Goal: Transaction & Acquisition: Purchase product/service

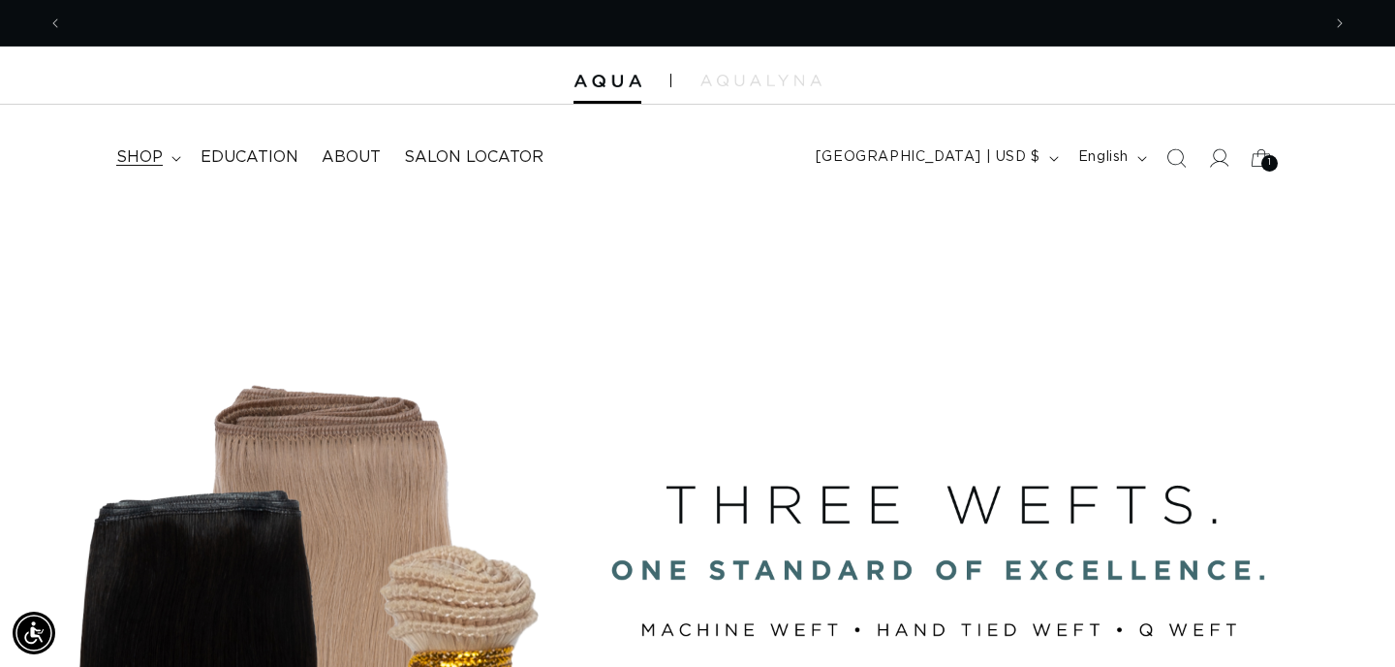
click at [172, 163] on summary "shop" at bounding box center [147, 158] width 84 height 44
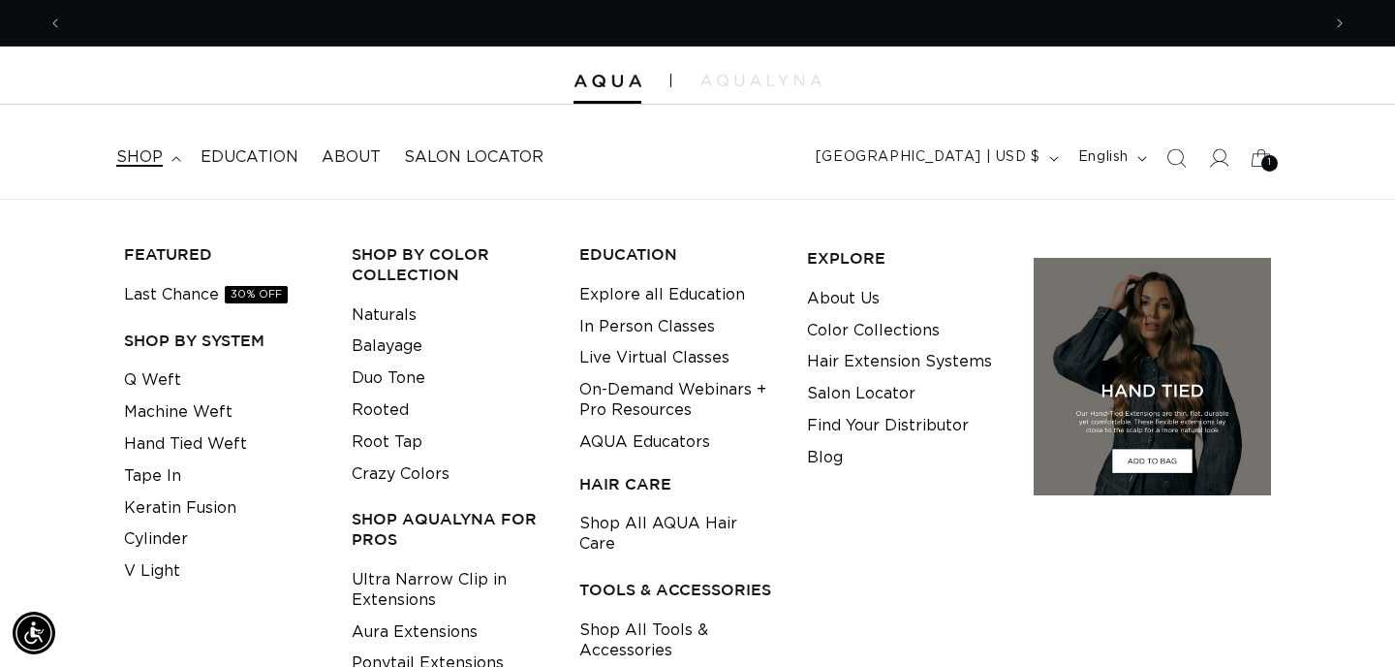
scroll to position [0, 2515]
click at [162, 409] on link "Machine Weft" at bounding box center [178, 412] width 109 height 32
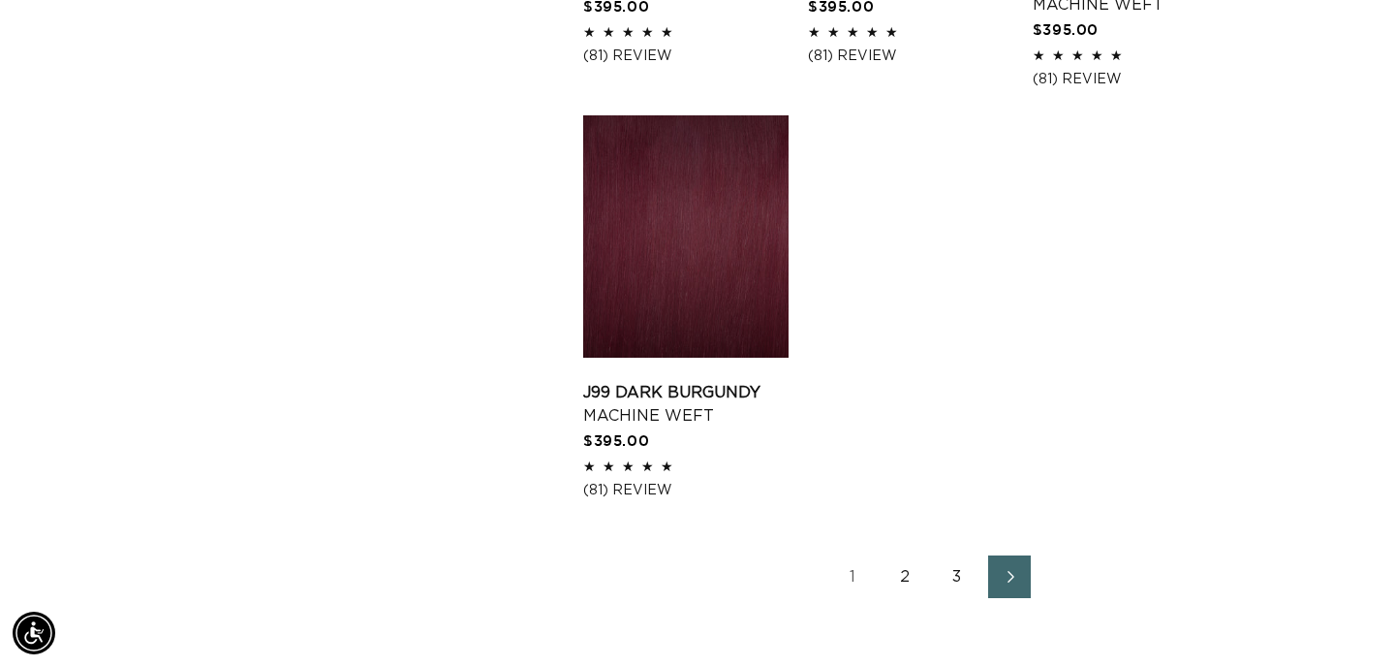
scroll to position [2706, 0]
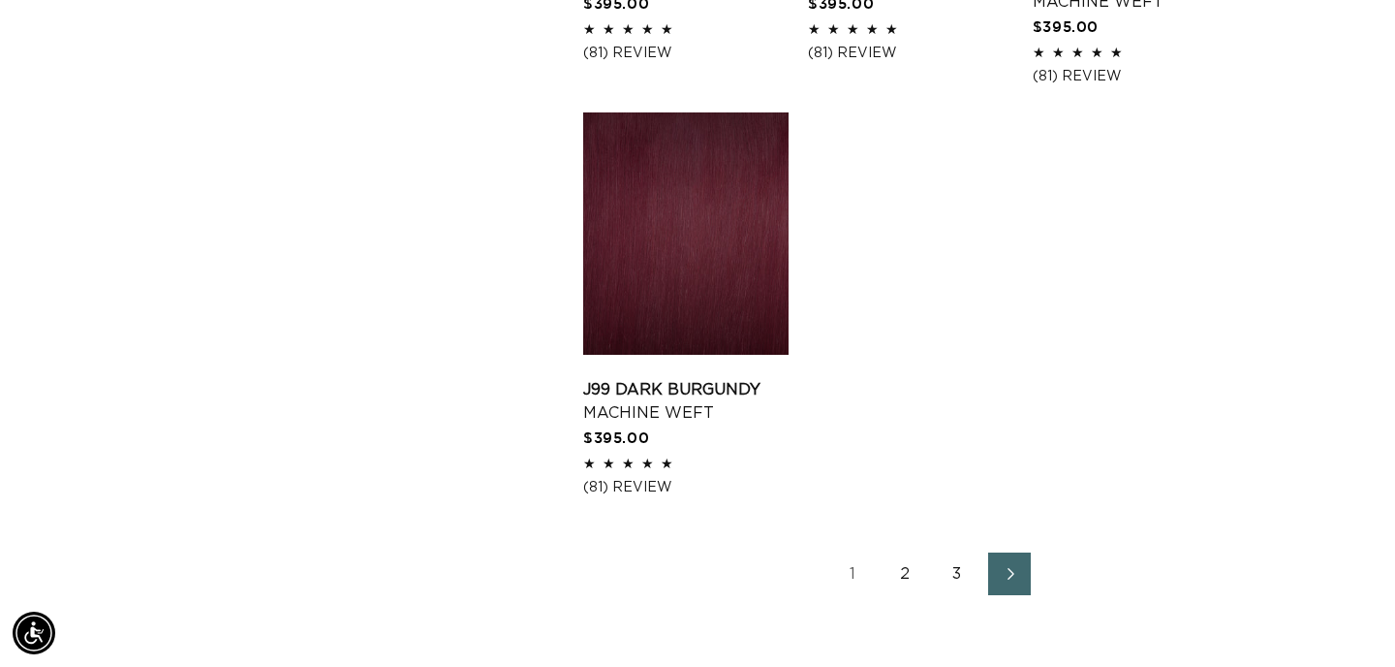
click at [906, 592] on link "2" at bounding box center [905, 573] width 43 height 43
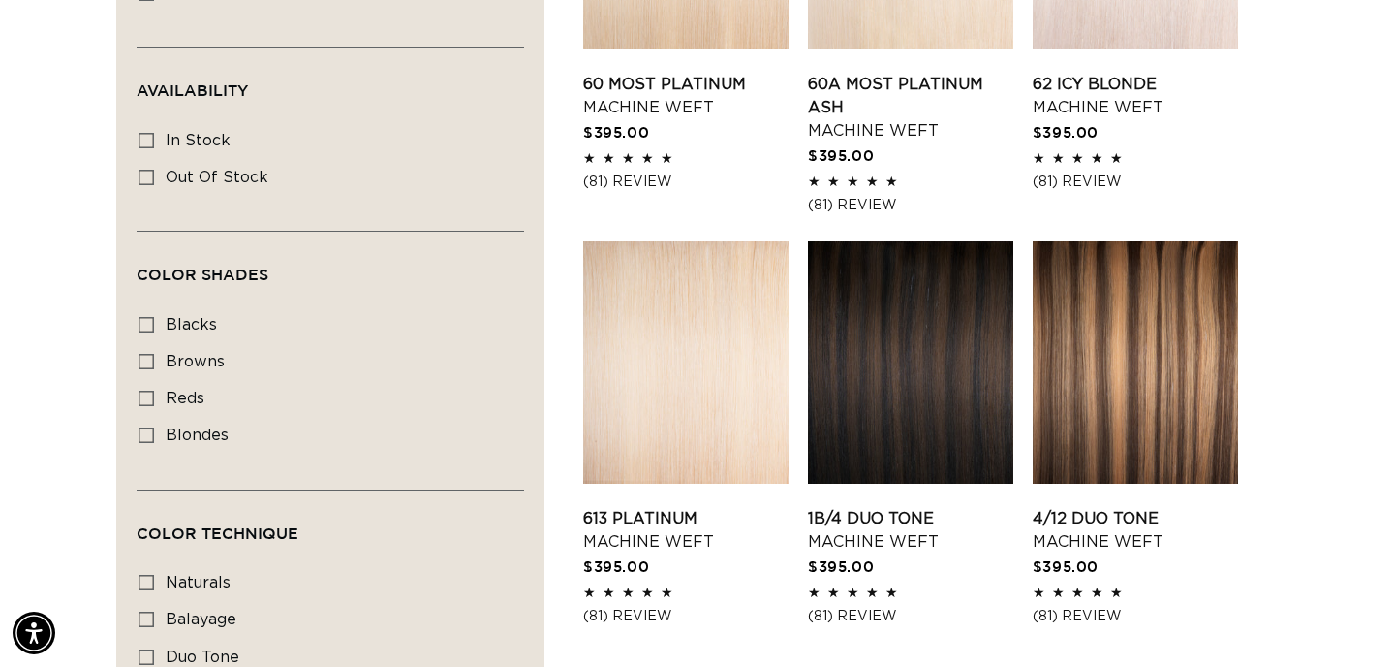
scroll to position [904, 0]
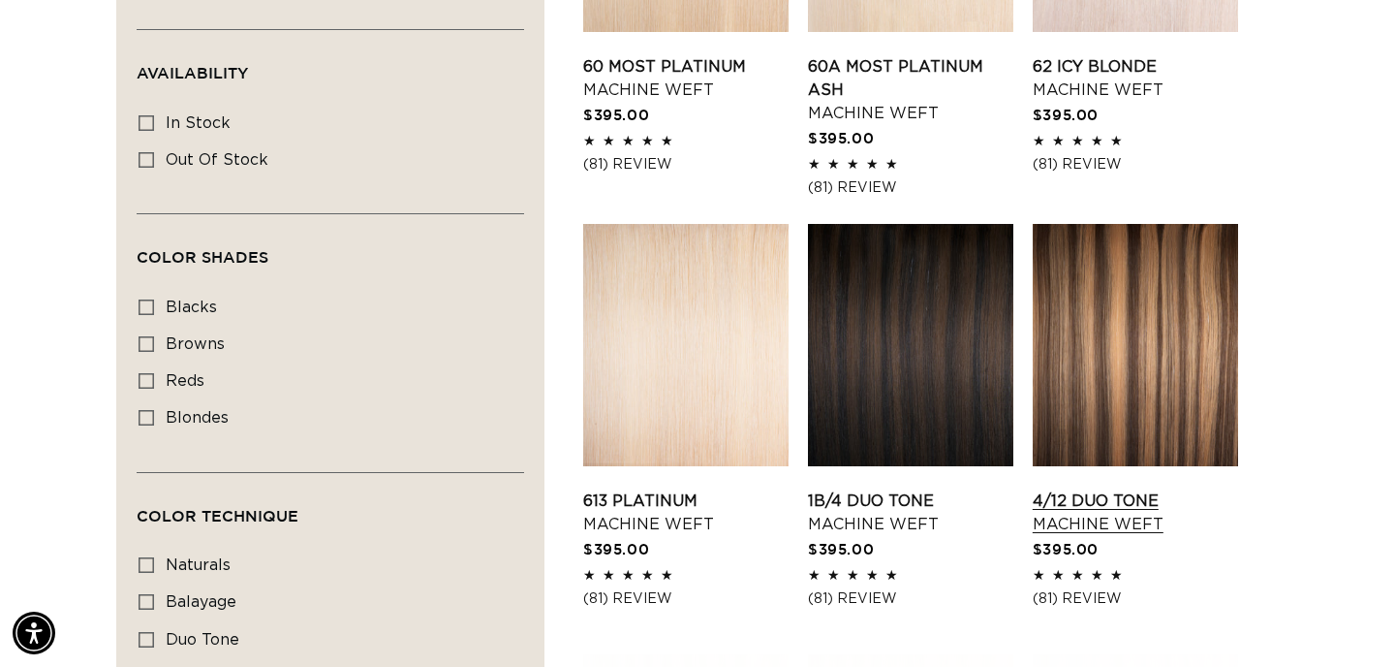
click at [1106, 489] on link "4/12 Duo Tone Machine Weft" at bounding box center [1135, 512] width 205 height 47
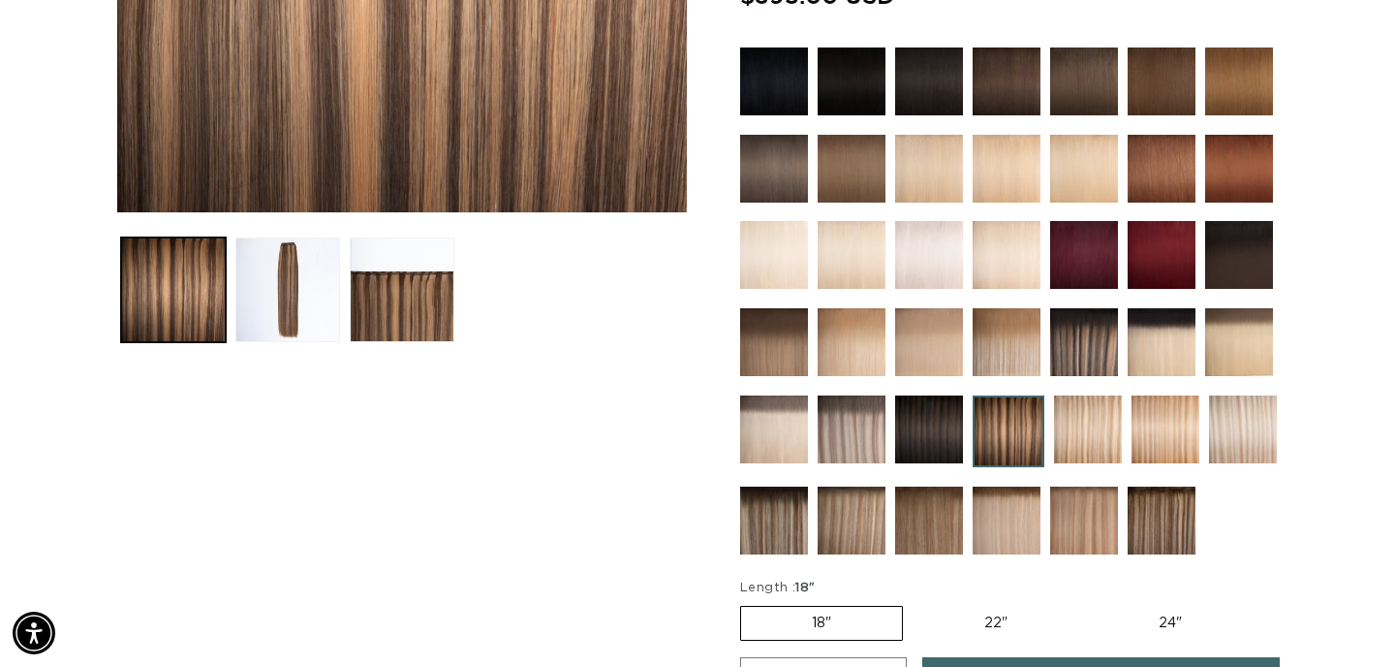
scroll to position [585, 0]
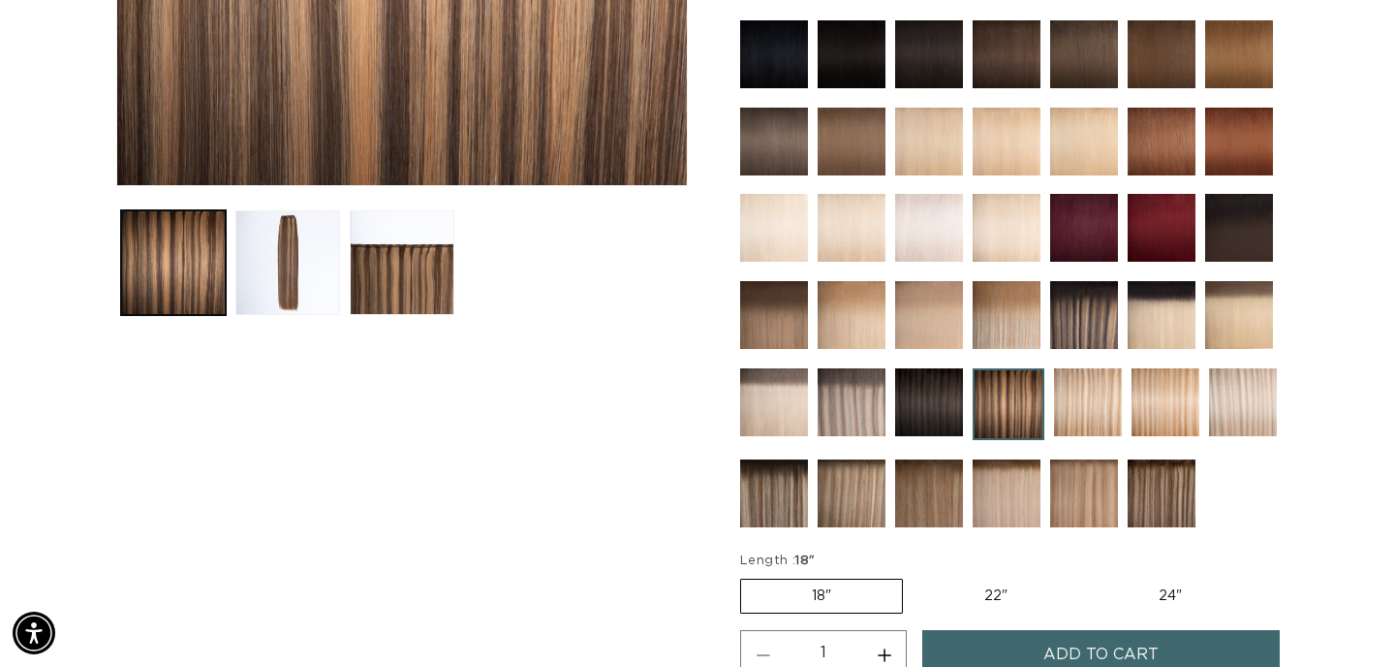
click at [1097, 318] on img at bounding box center [1084, 315] width 68 height 68
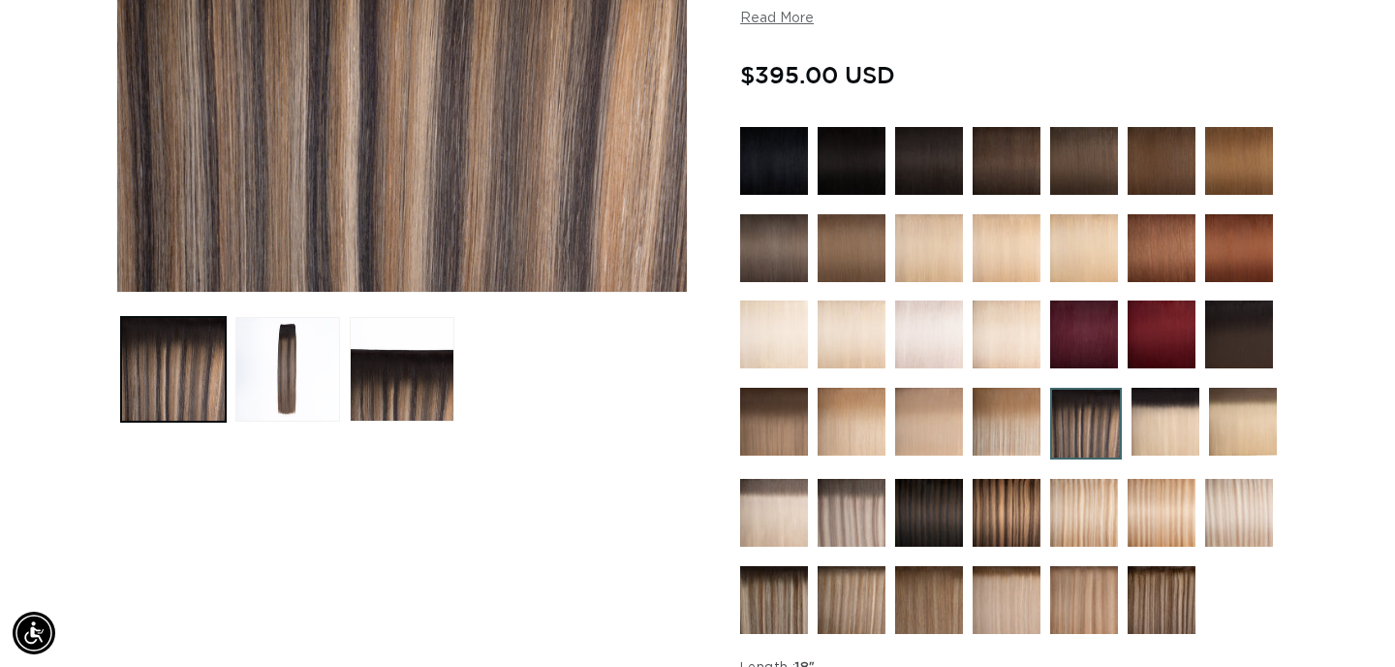
scroll to position [0, 1258]
click at [786, 591] on img at bounding box center [774, 600] width 68 height 68
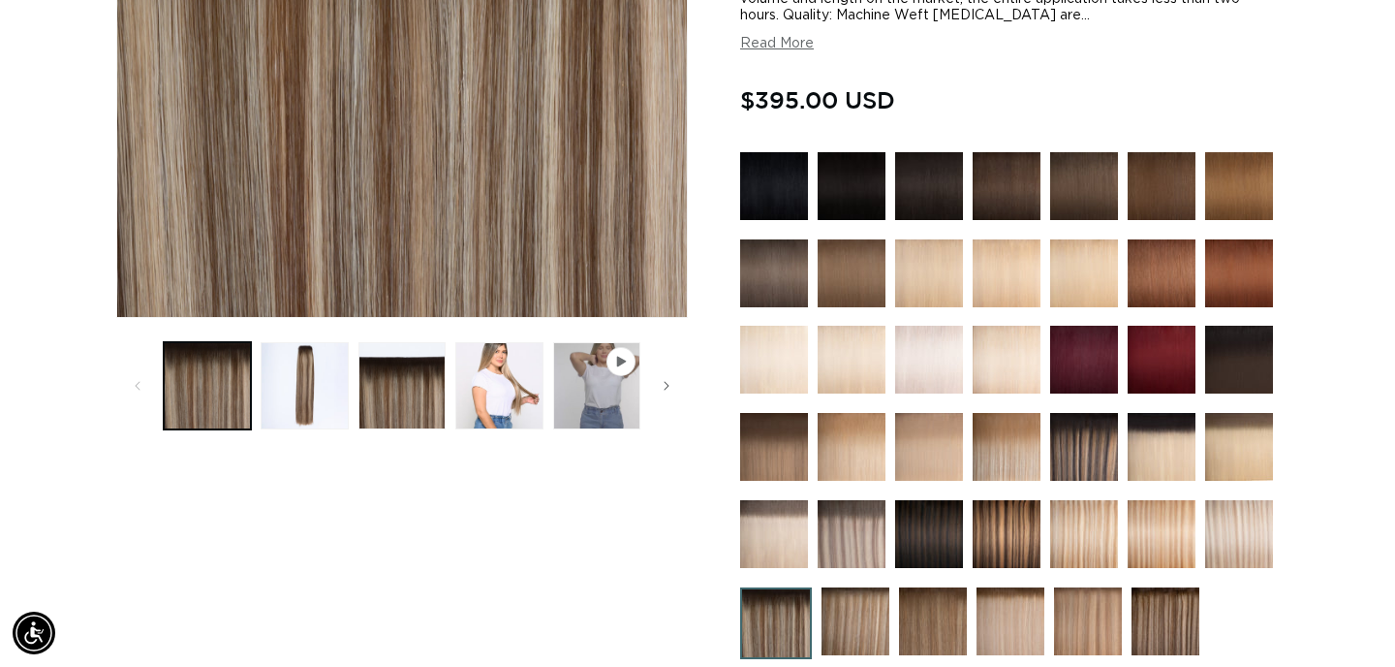
scroll to position [0, 1258]
click at [936, 535] on img at bounding box center [929, 534] width 68 height 68
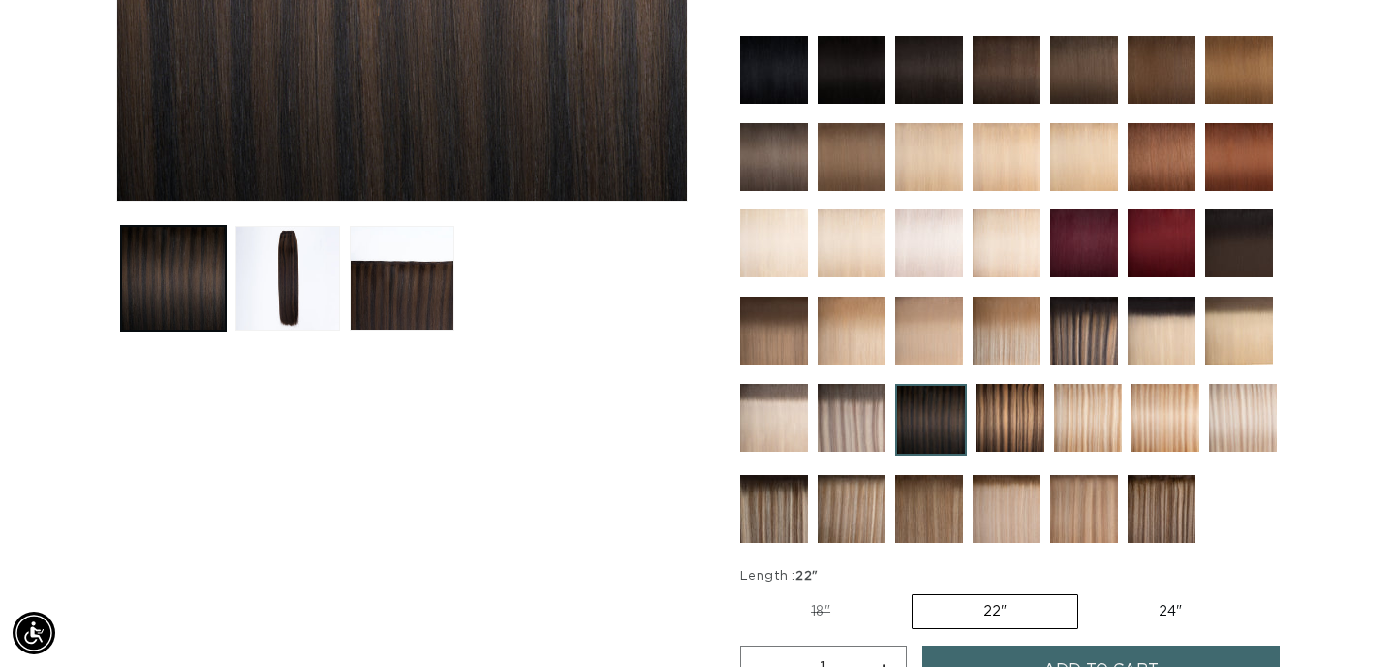
scroll to position [585, 0]
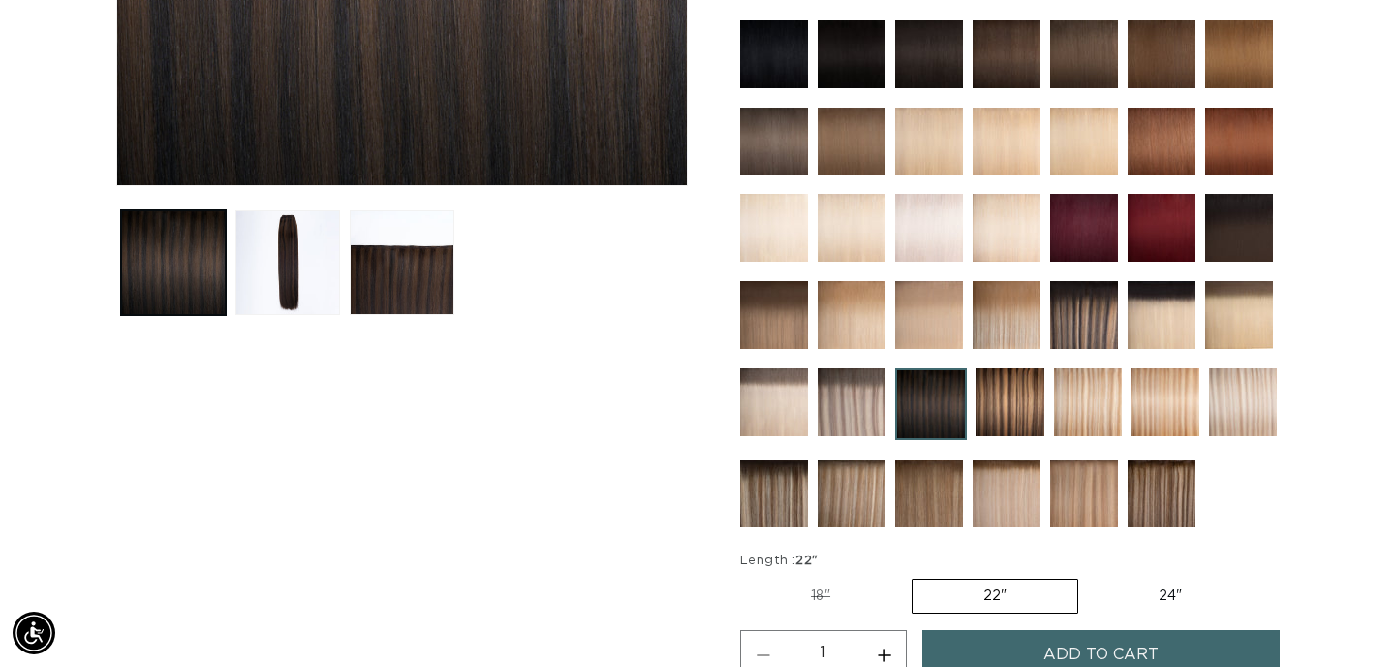
click at [1163, 488] on img at bounding box center [1162, 493] width 68 height 68
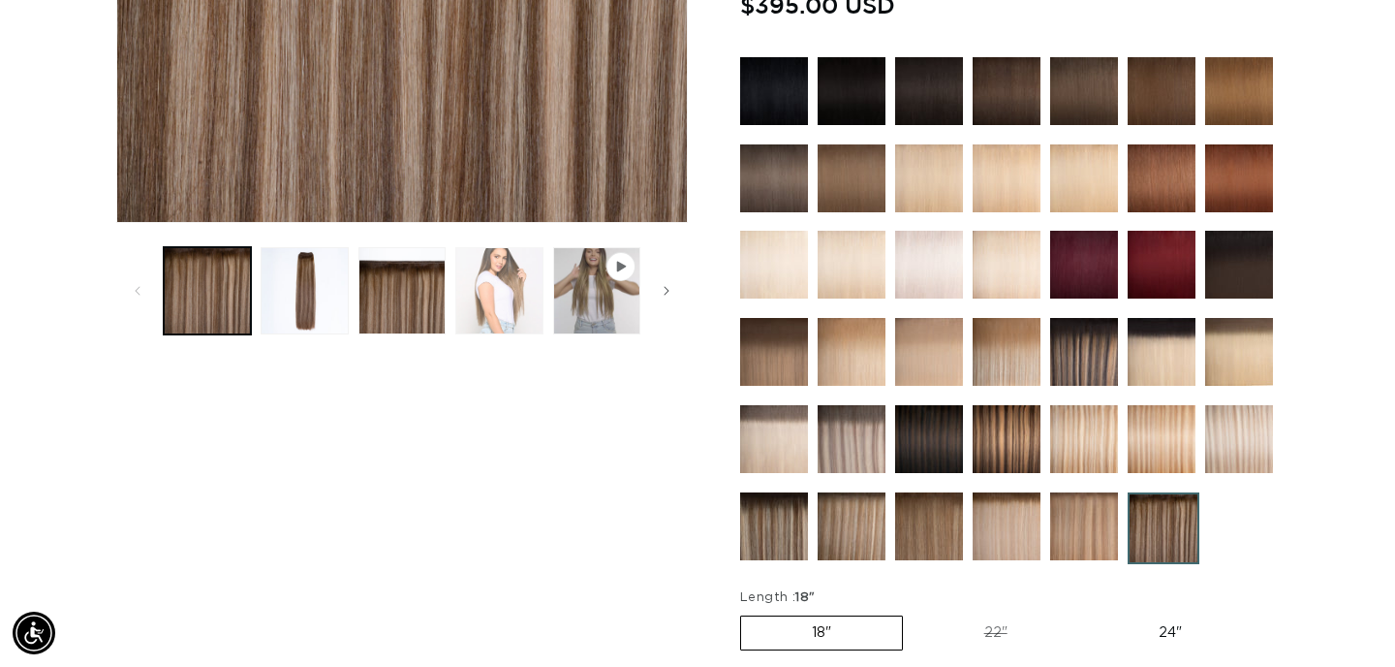
click at [522, 298] on button "Load image 4 in gallery view" at bounding box center [498, 290] width 87 height 87
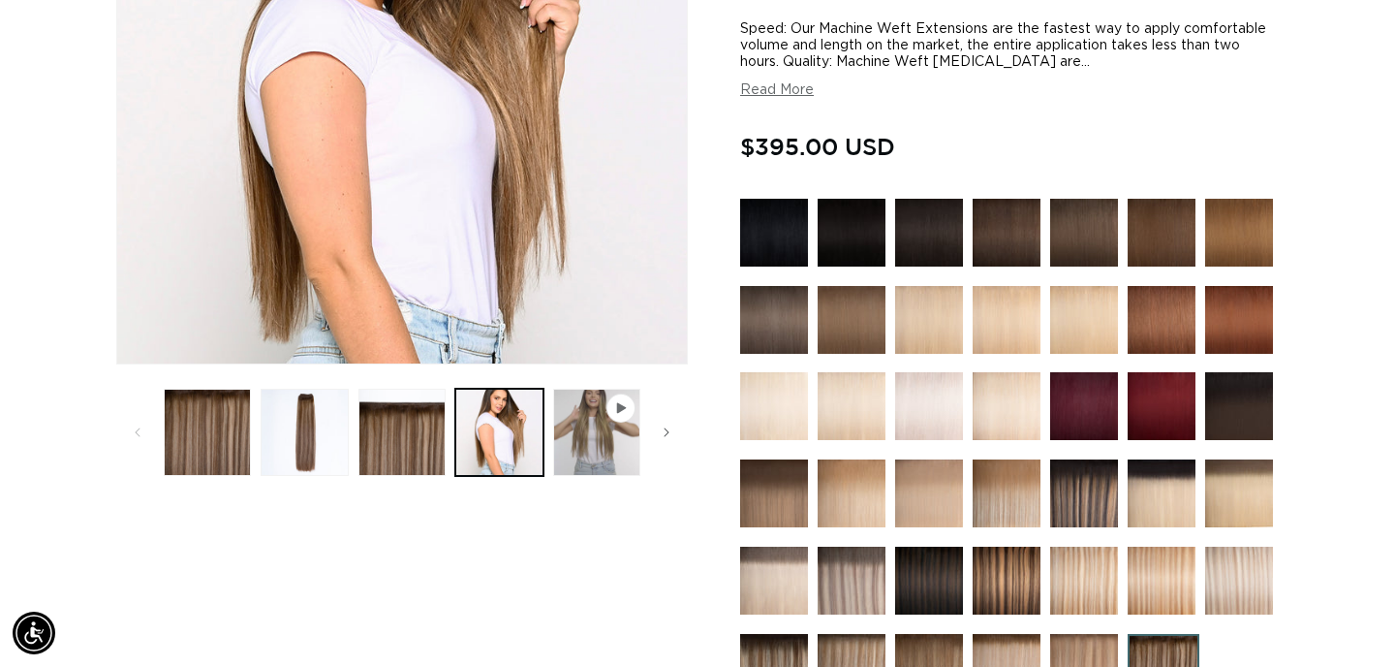
scroll to position [410, 0]
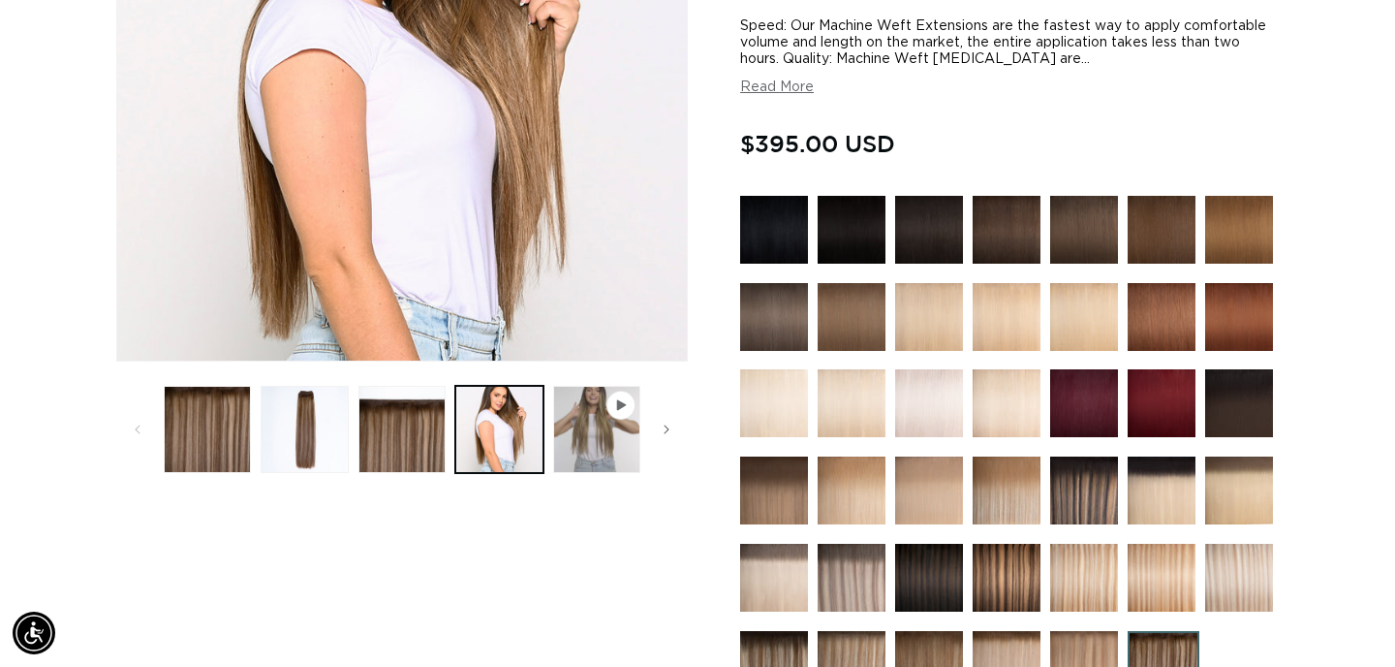
click at [1010, 584] on img at bounding box center [1007, 578] width 68 height 68
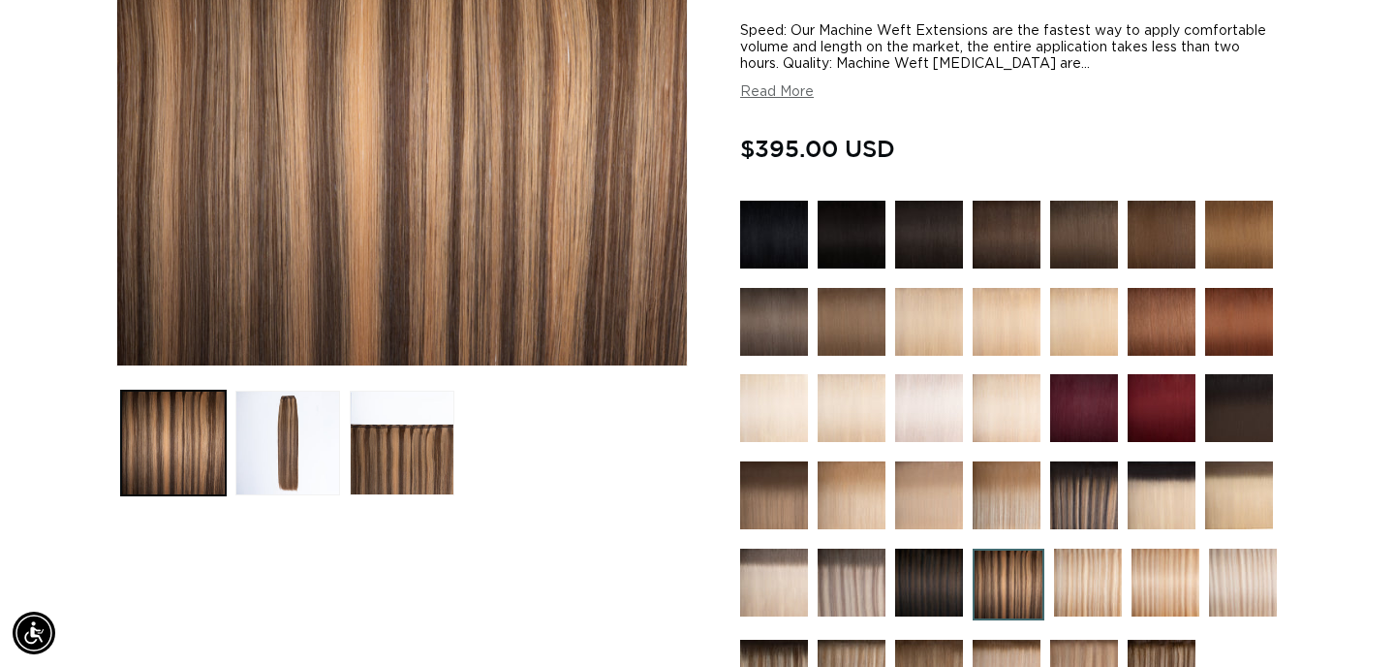
scroll to position [406, 0]
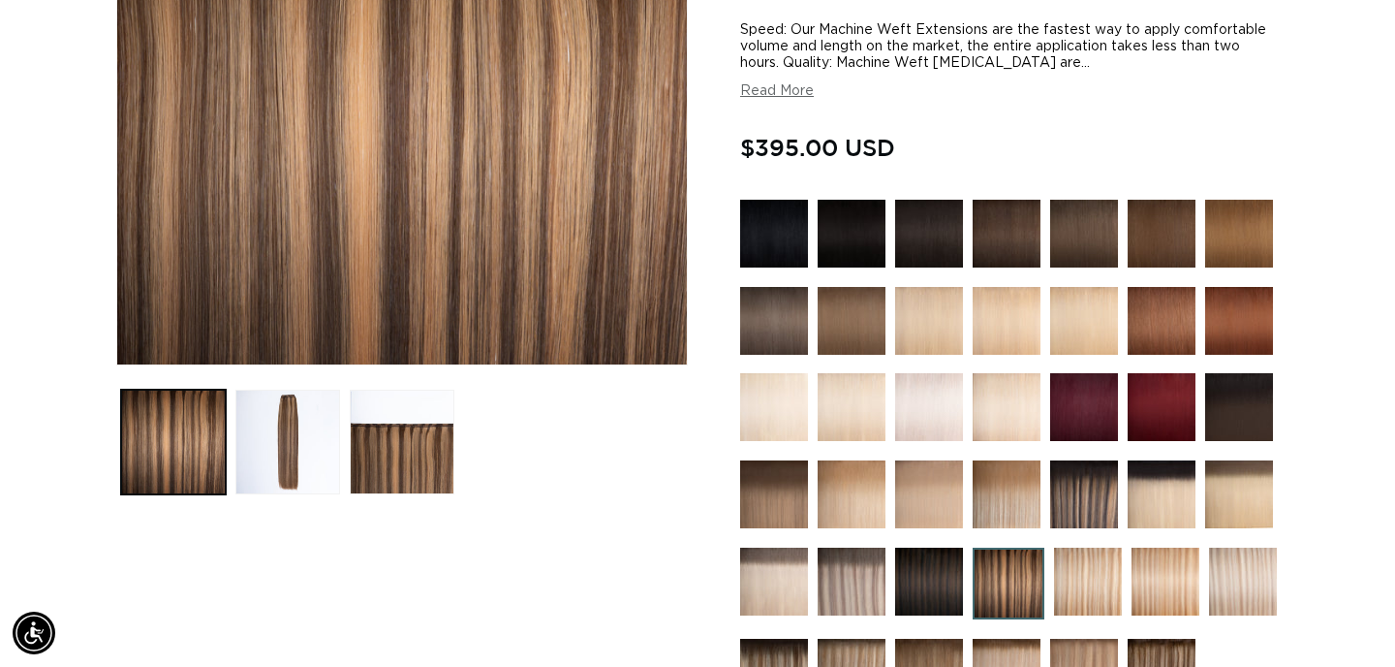
click at [1083, 491] on img at bounding box center [1084, 494] width 68 height 68
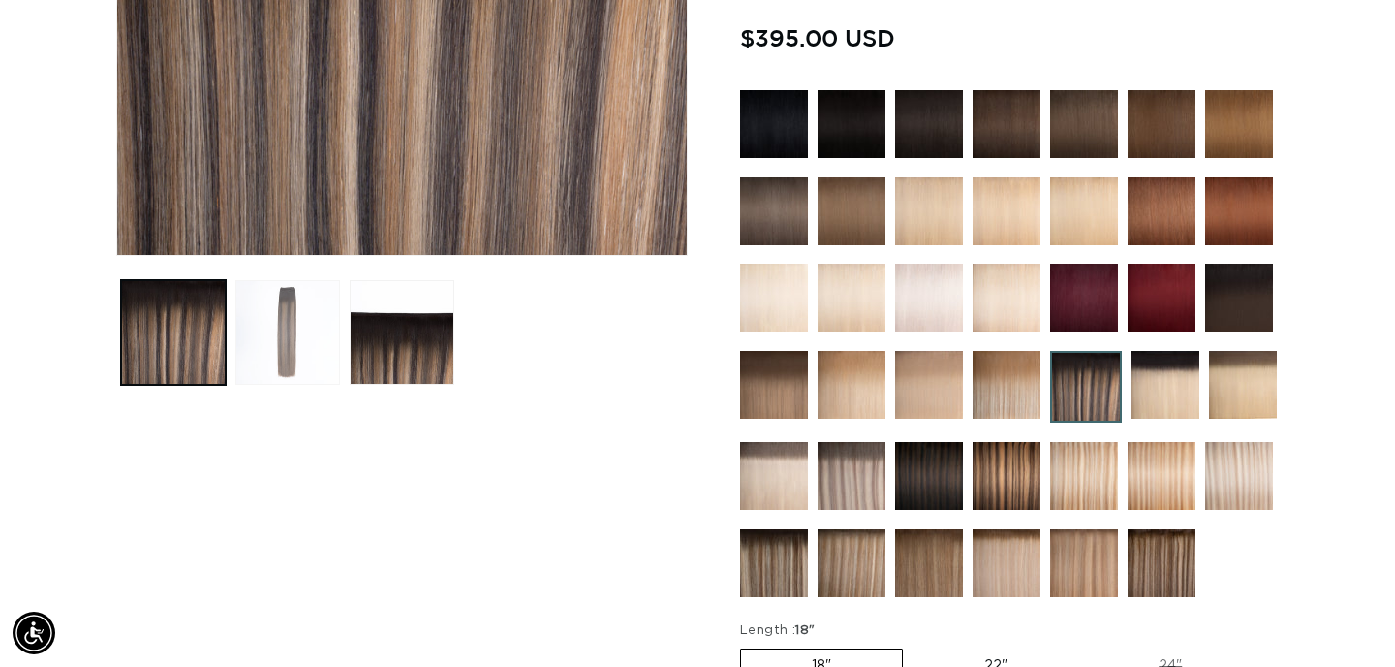
click at [300, 343] on button "Load image 2 in gallery view" at bounding box center [287, 332] width 105 height 105
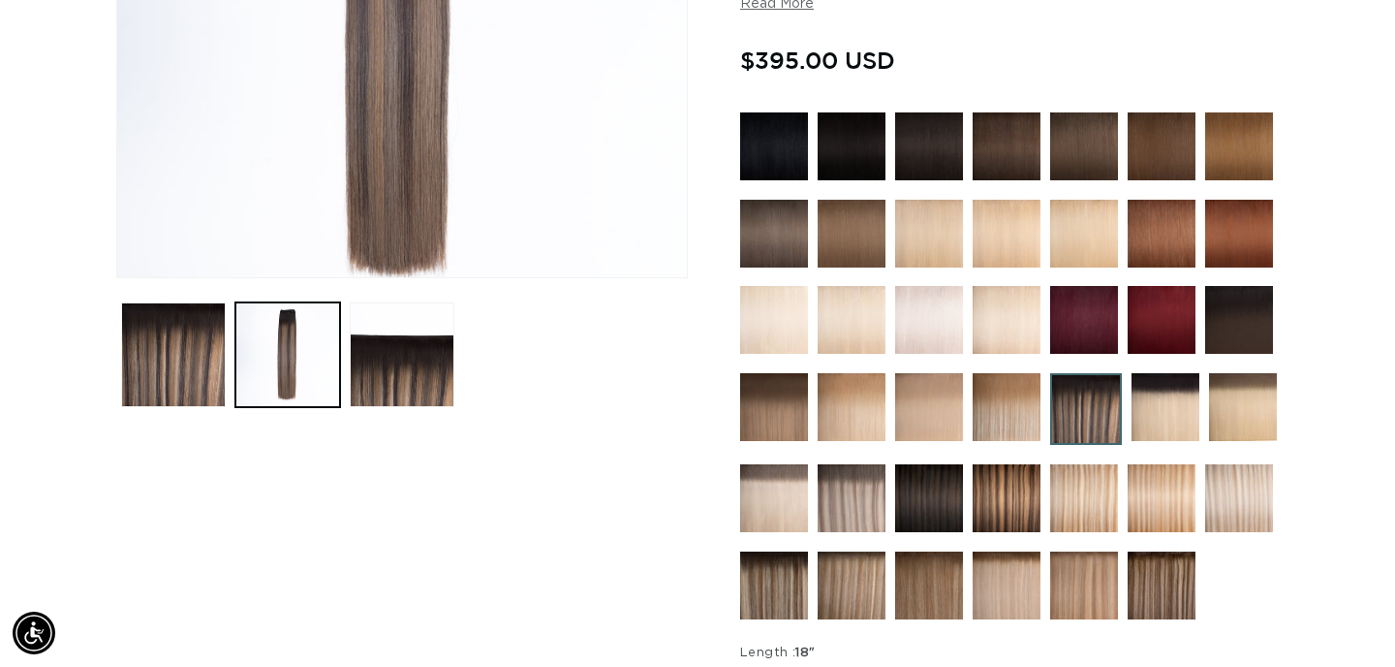
click at [1083, 412] on img at bounding box center [1086, 409] width 72 height 72
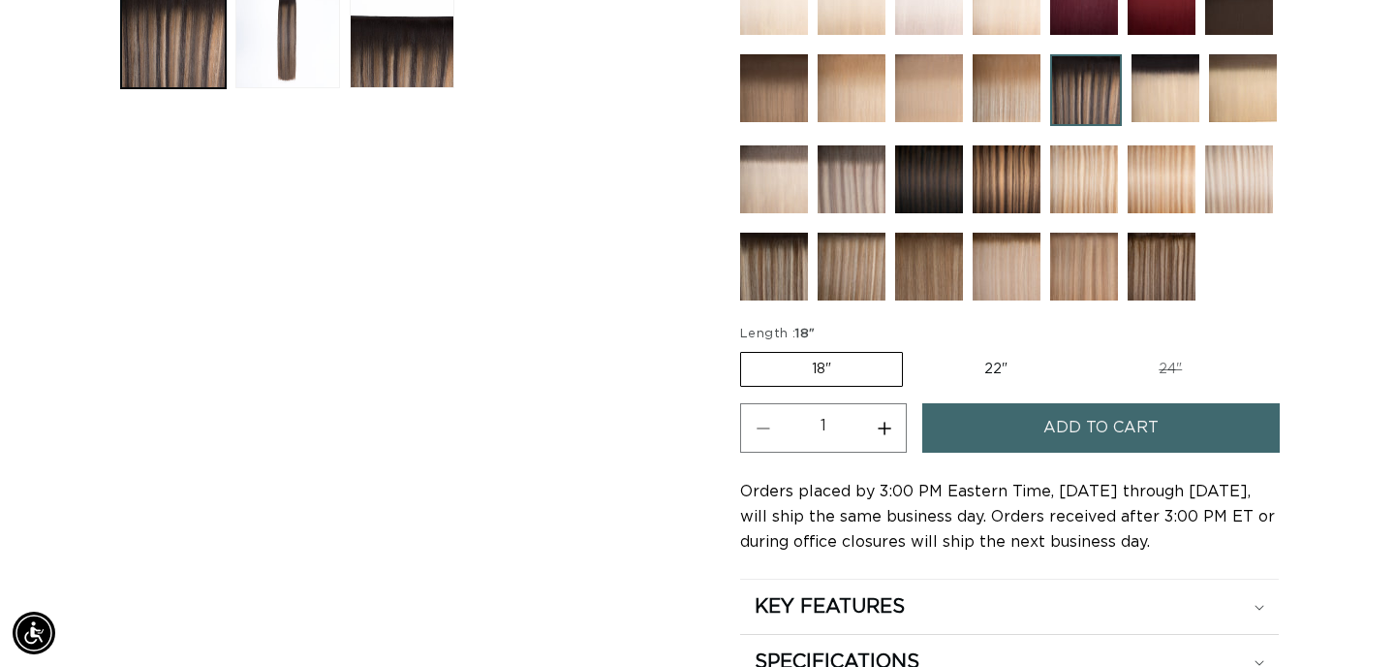
scroll to position [816, 0]
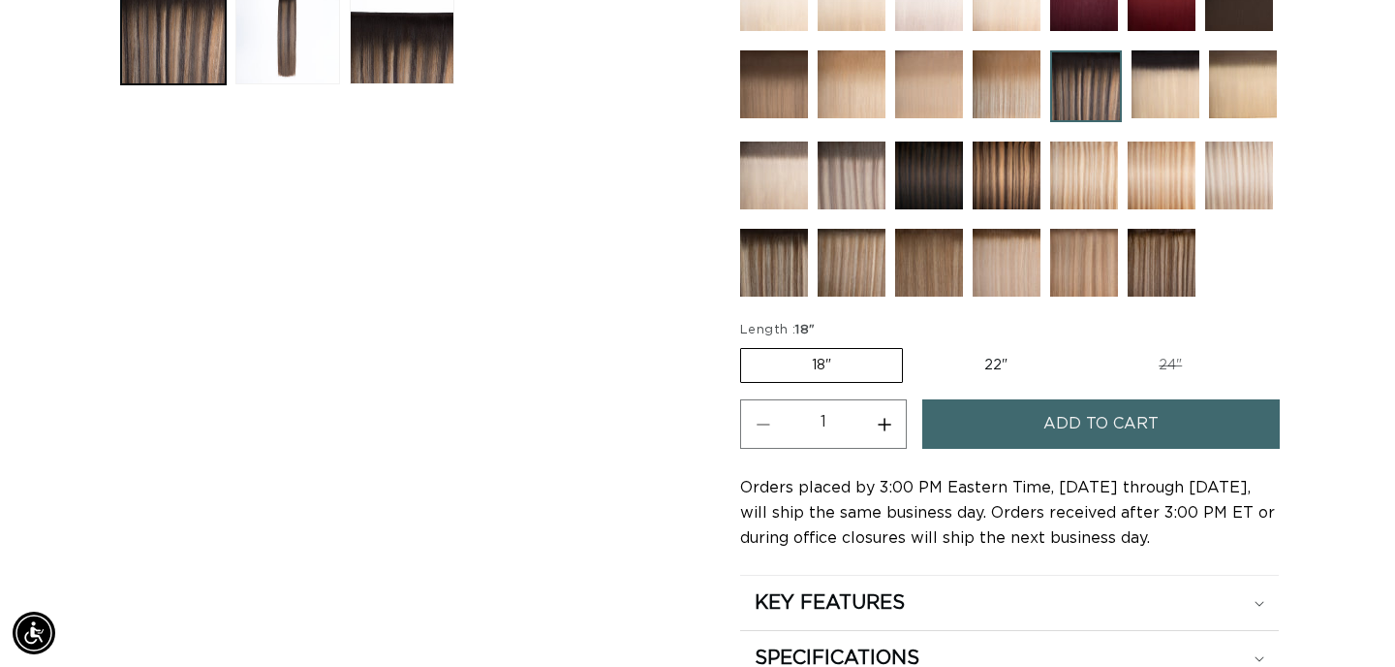
click at [982, 358] on label "22" Variant sold out or unavailable" at bounding box center [996, 365] width 165 height 33
click at [914, 345] on input "22" Variant sold out or unavailable" at bounding box center [913, 344] width 1 height 1
radio input "true"
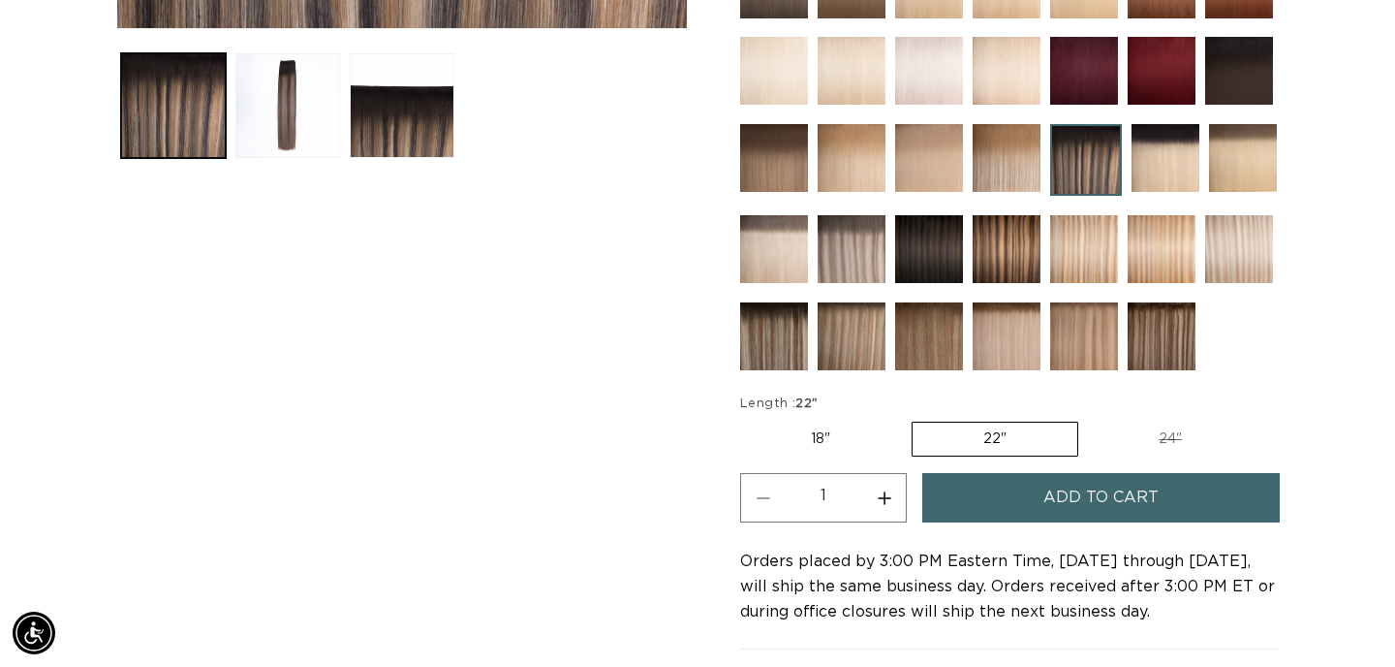
scroll to position [761, 0]
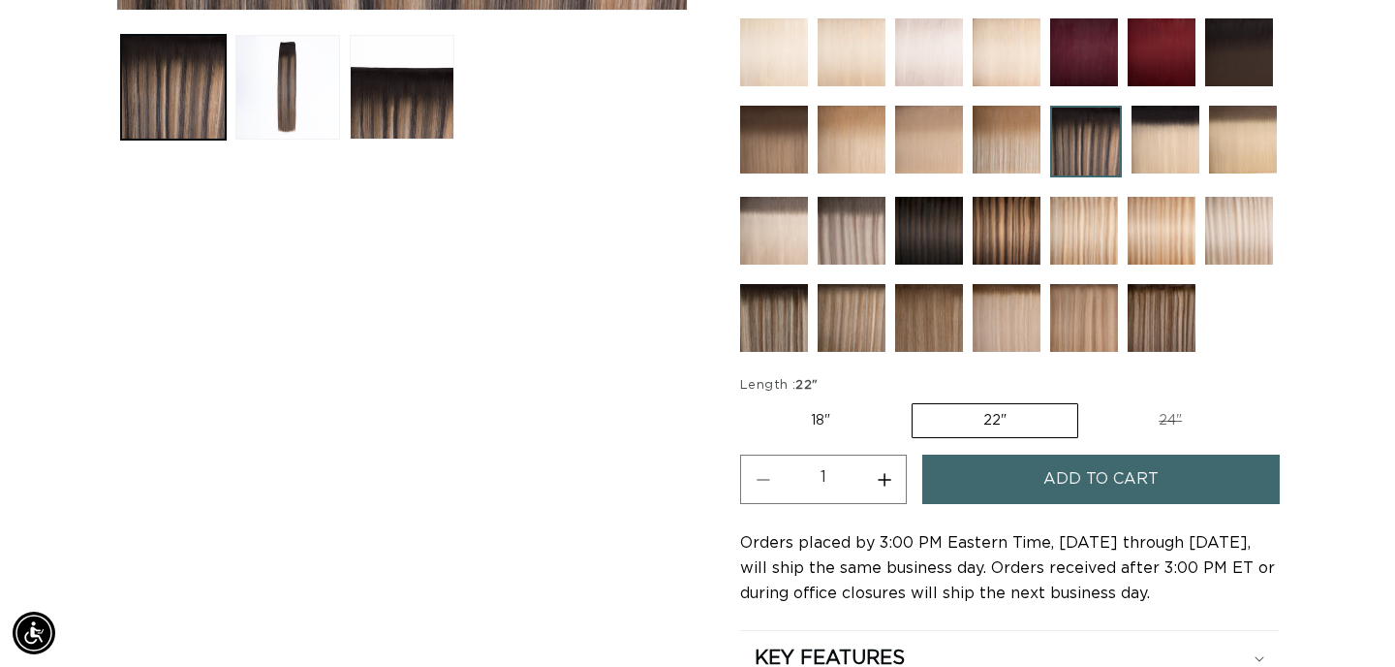
click at [1040, 481] on button "Add to cart" at bounding box center [1100, 478] width 357 height 49
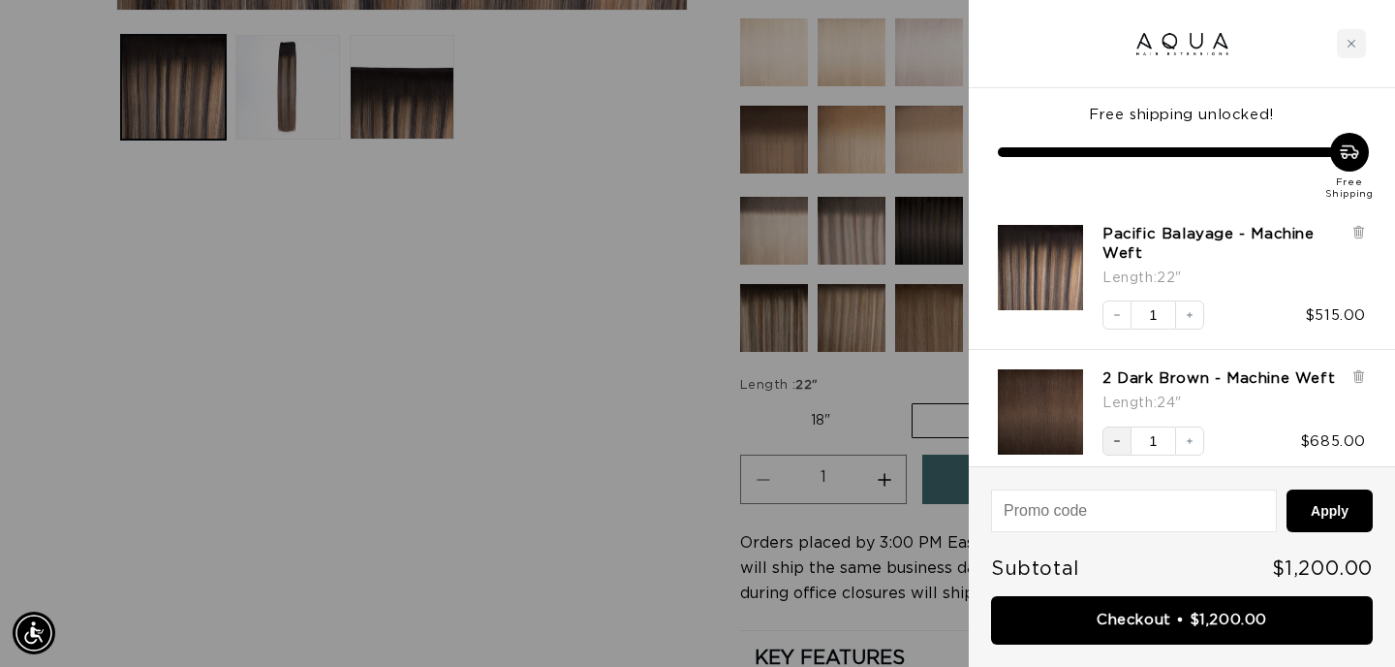
scroll to position [10, 0]
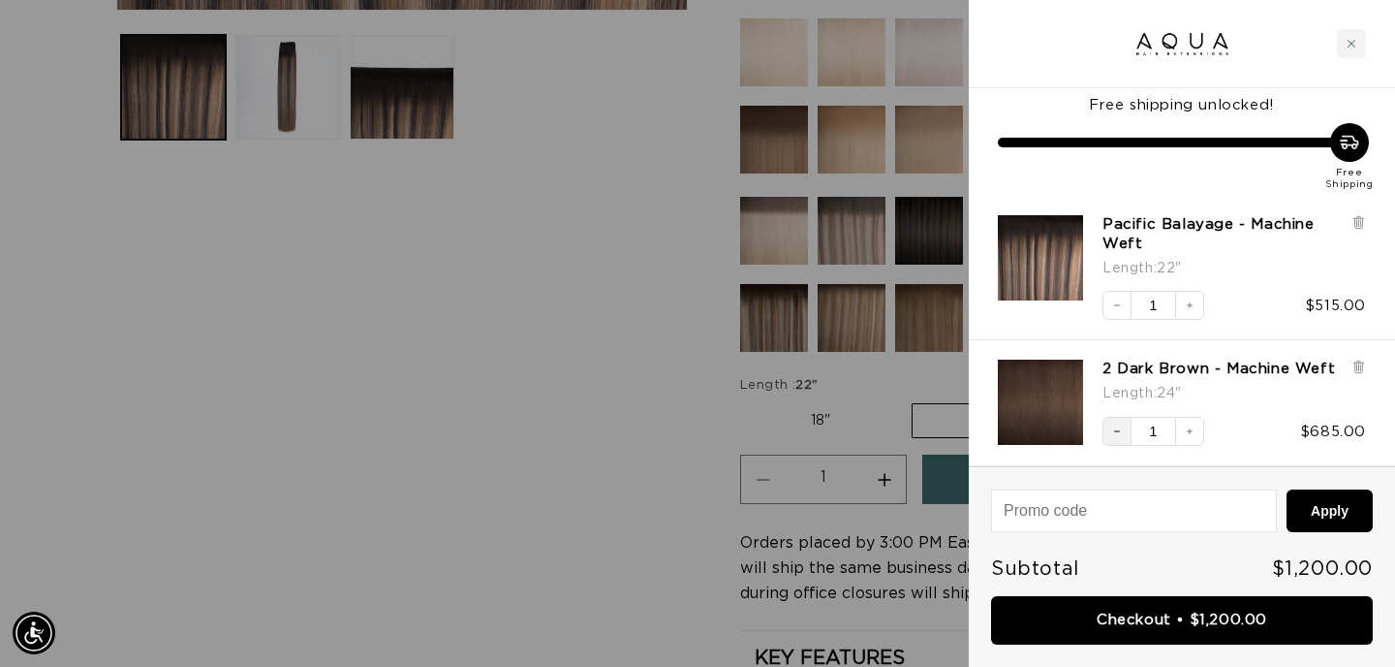
click at [1110, 429] on button "Decrease quantity" at bounding box center [1117, 431] width 29 height 29
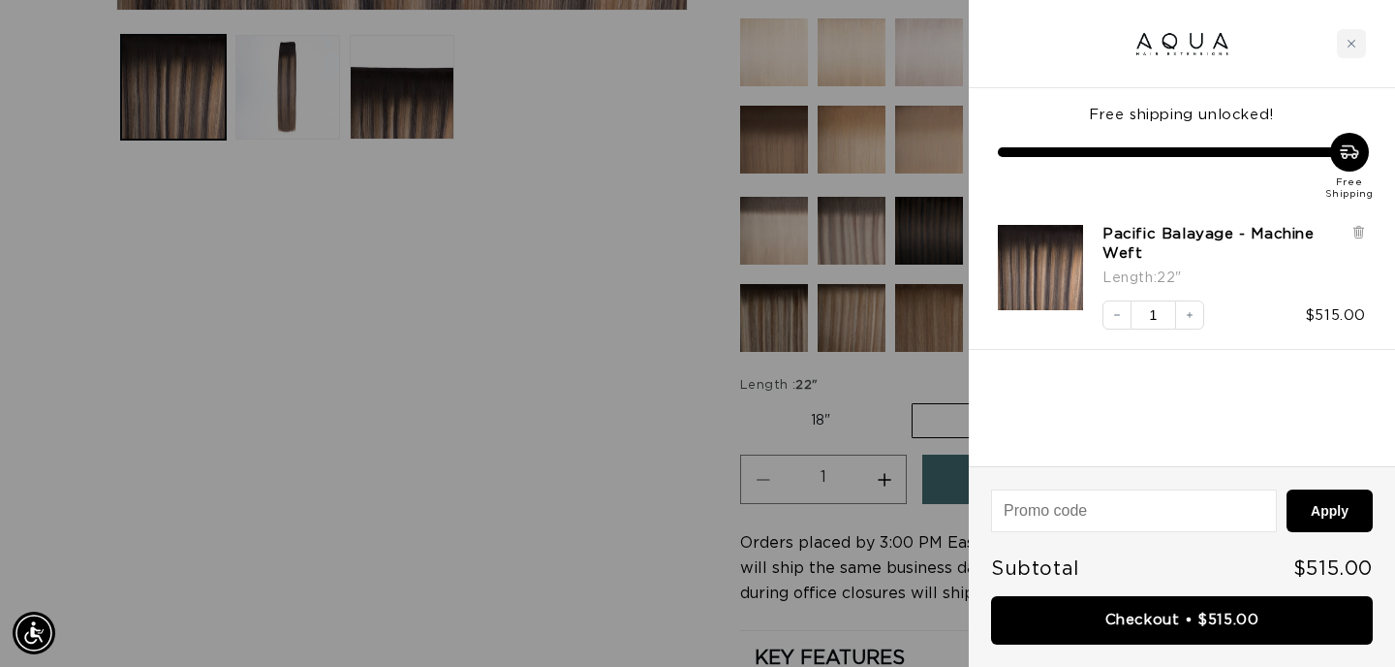
scroll to position [0, 1258]
click at [1347, 46] on icon "Close cart" at bounding box center [1352, 44] width 10 height 10
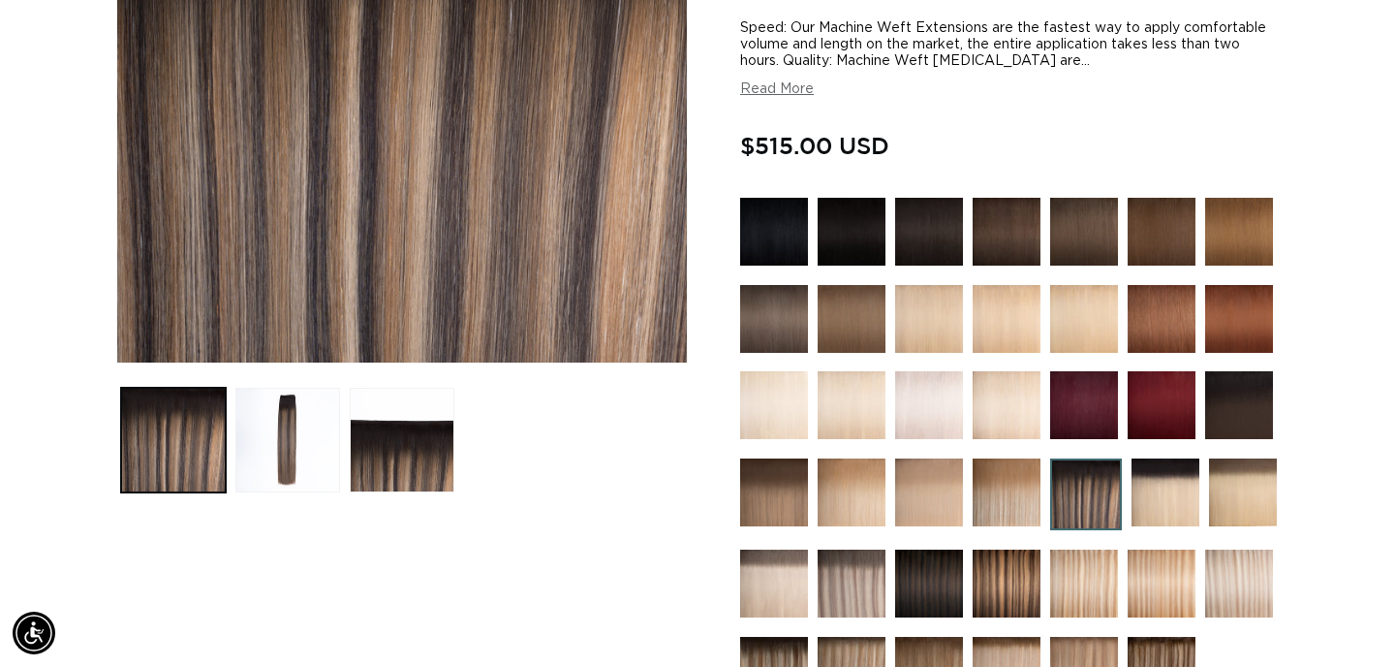
scroll to position [432, 0]
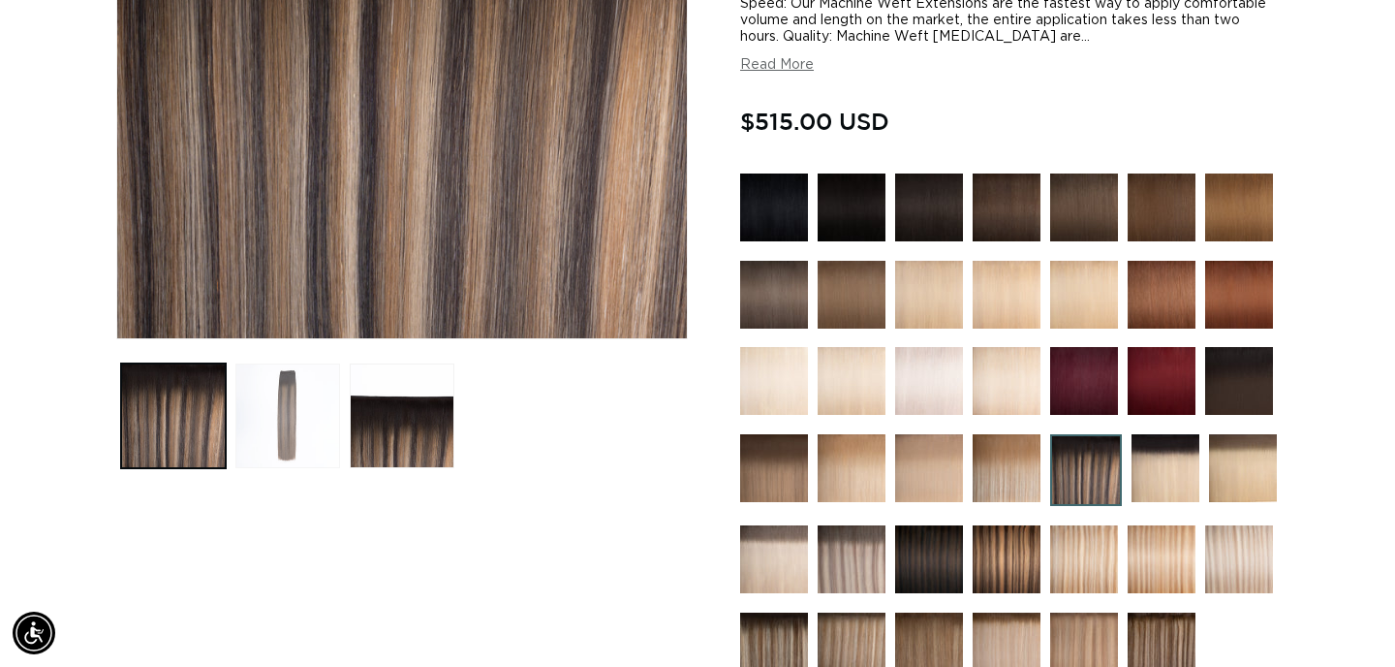
click at [267, 440] on button "Load image 2 in gallery view" at bounding box center [287, 415] width 105 height 105
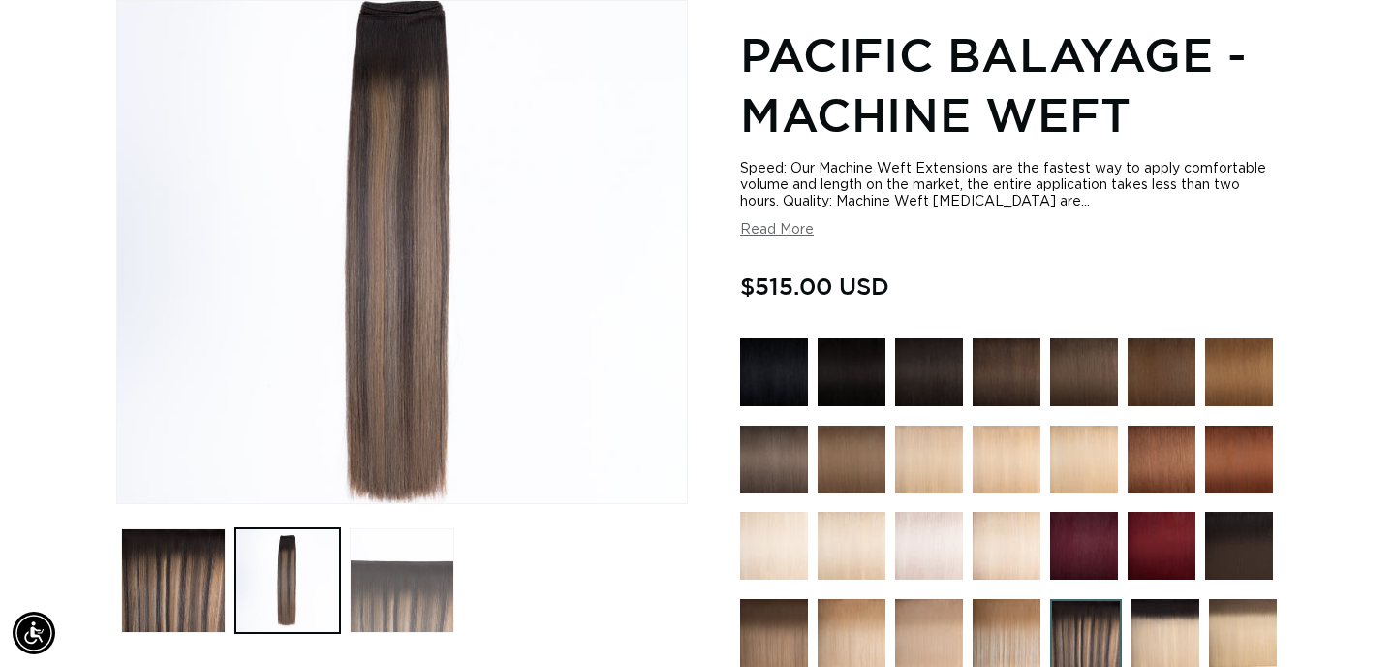
scroll to position [0, 1258]
click at [429, 595] on button "Load image 3 in gallery view" at bounding box center [402, 580] width 105 height 105
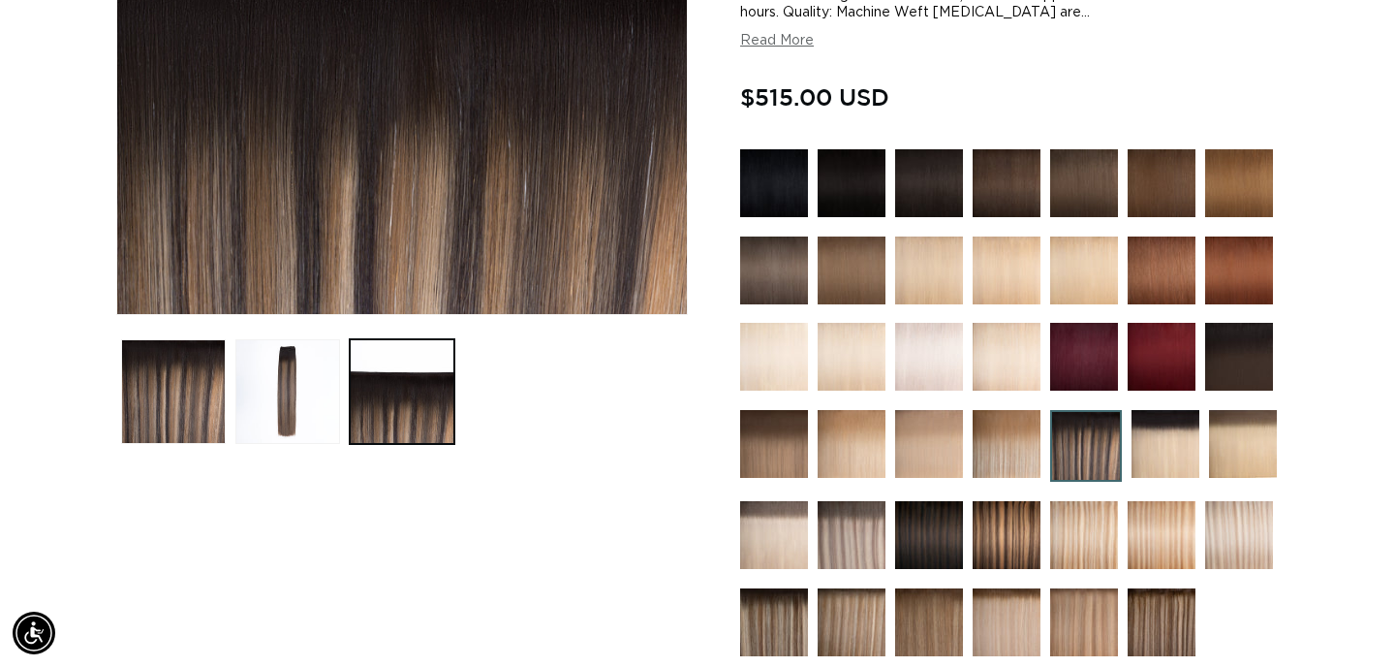
scroll to position [460, 0]
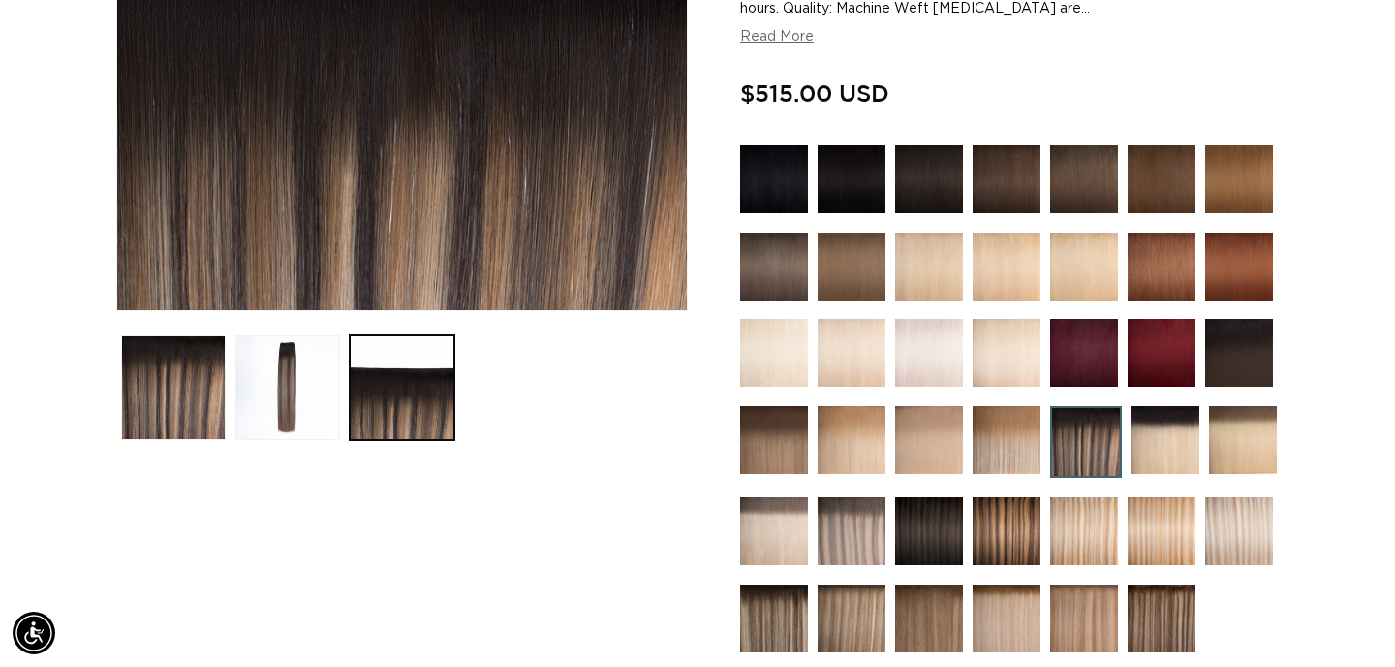
click at [1085, 451] on img at bounding box center [1086, 442] width 72 height 72
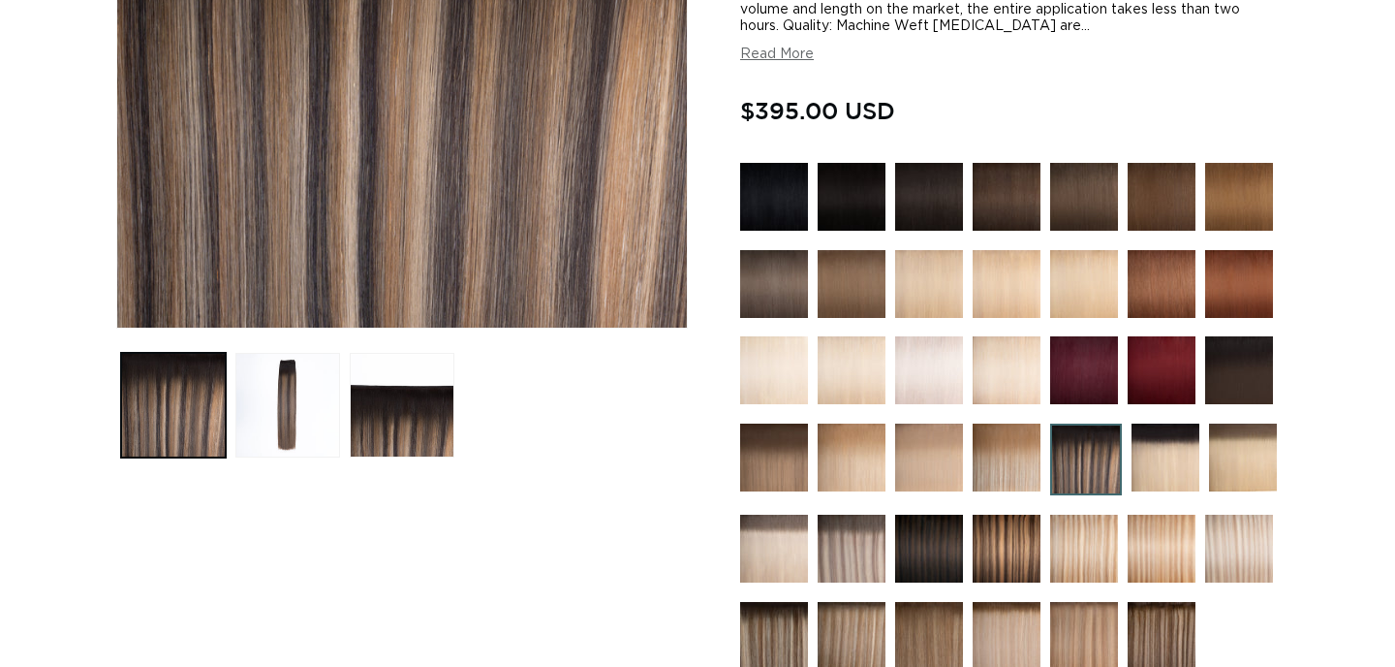
scroll to position [443, 0]
click at [202, 415] on button "Load image 1 in gallery view" at bounding box center [173, 405] width 105 height 105
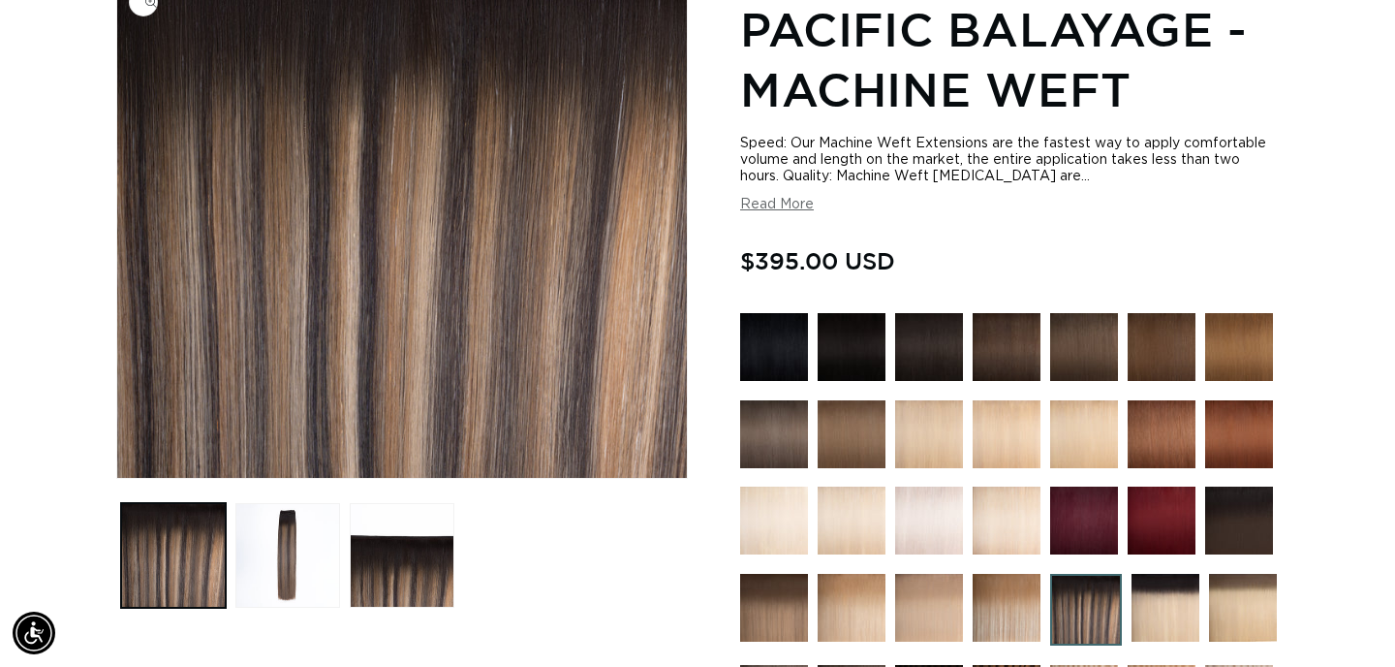
scroll to position [267, 0]
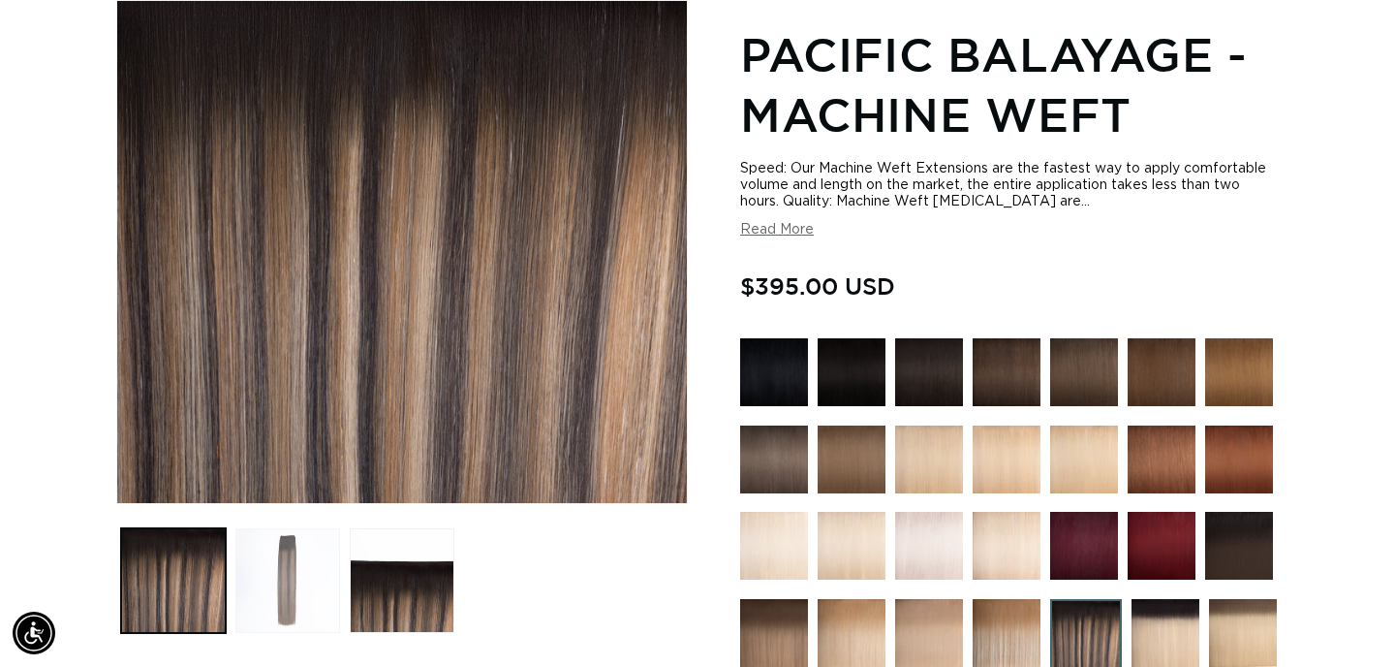
click at [274, 567] on button "Load image 2 in gallery view" at bounding box center [287, 580] width 105 height 105
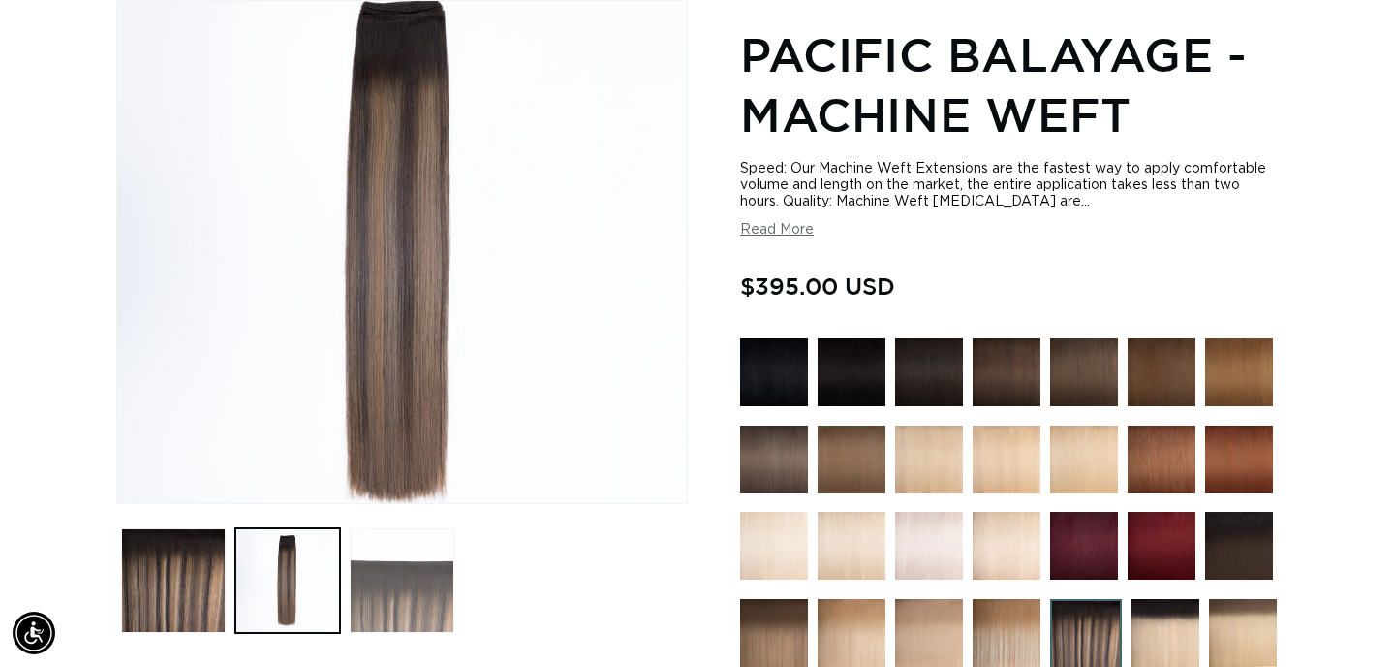
scroll to position [0, 1258]
click at [386, 619] on button "Load image 3 in gallery view" at bounding box center [402, 580] width 105 height 105
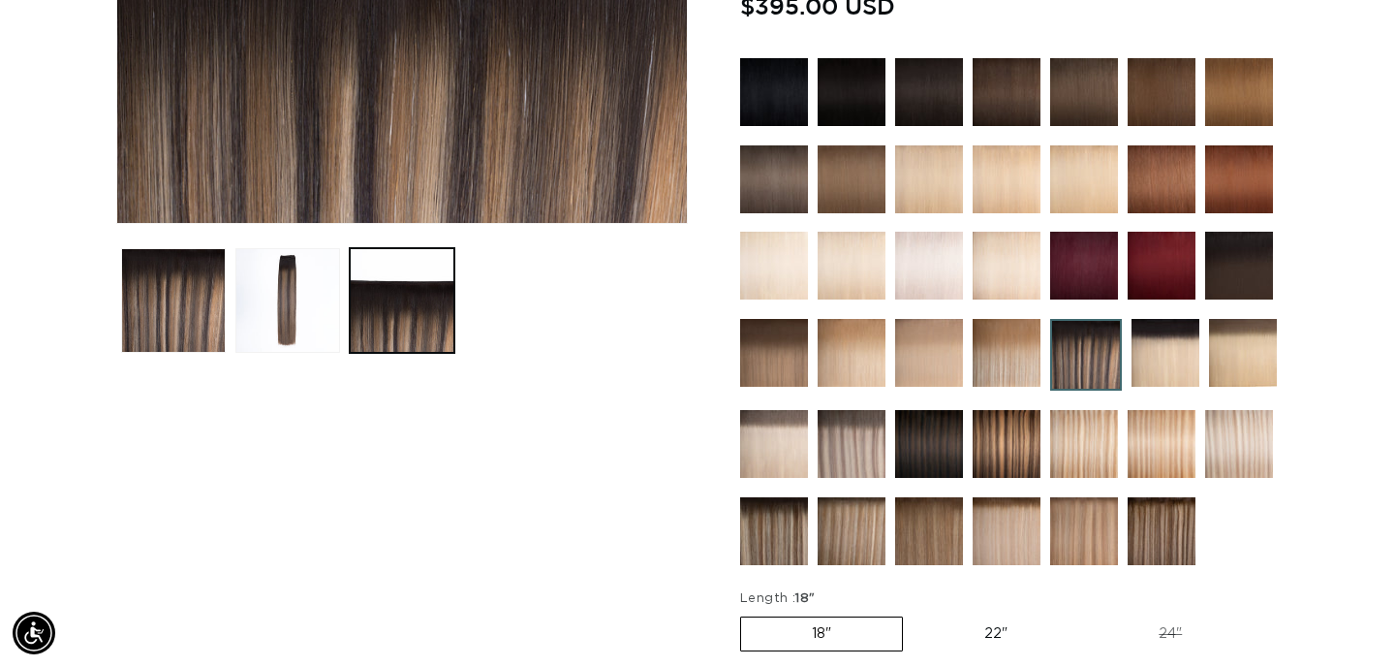
scroll to position [0, 2515]
click at [1148, 536] on img at bounding box center [1162, 531] width 68 height 68
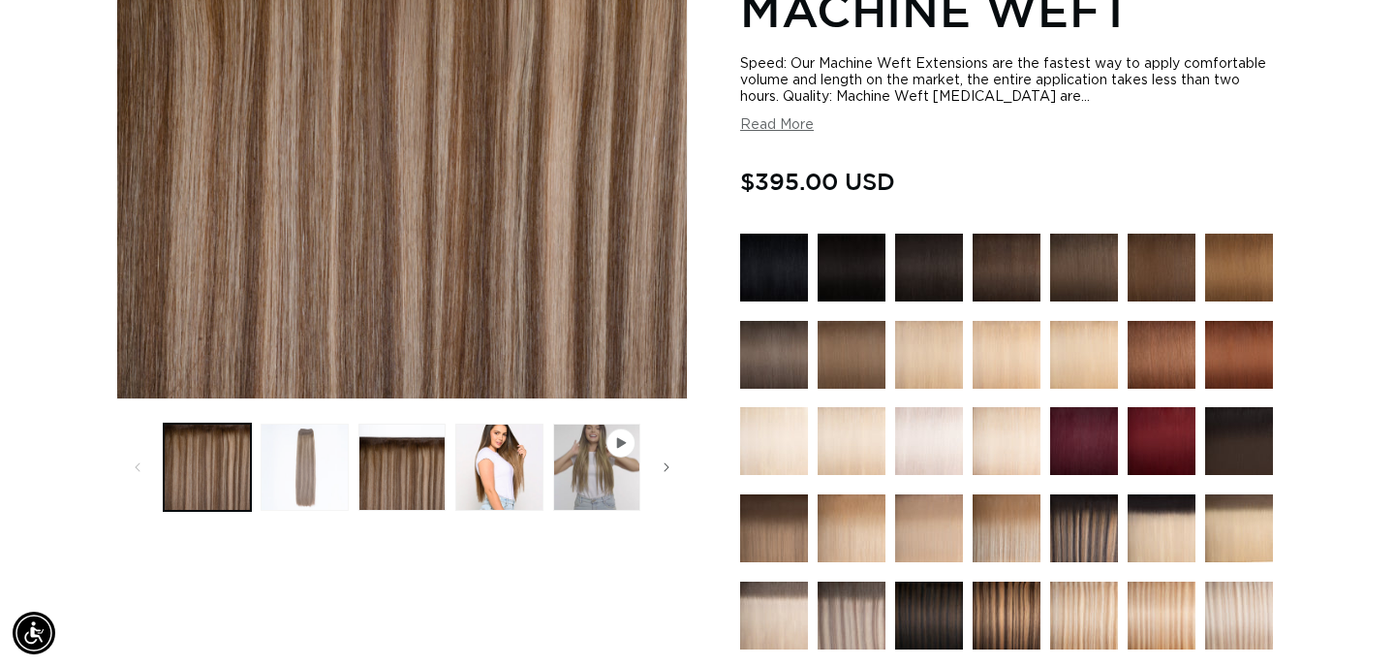
click at [318, 474] on button "Load image 2 in gallery view" at bounding box center [304, 466] width 87 height 87
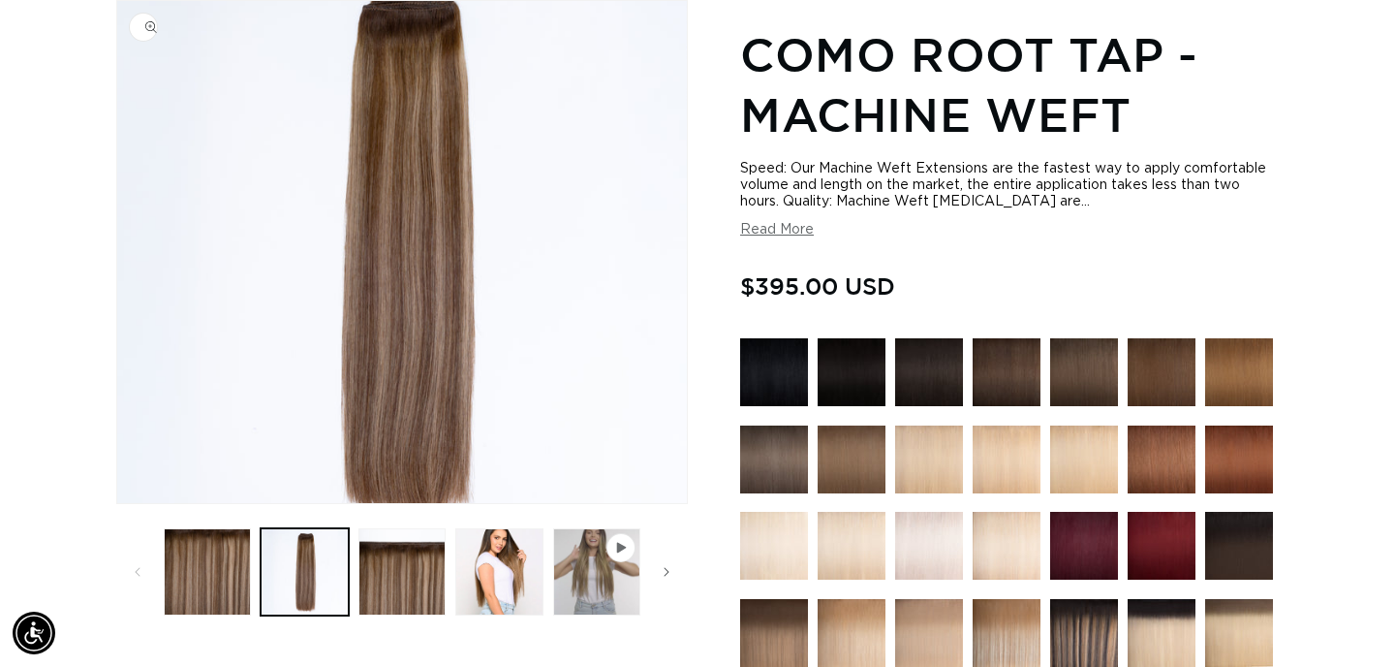
scroll to position [0, 1258]
click at [501, 591] on button "Load image 4 in gallery view" at bounding box center [498, 571] width 87 height 87
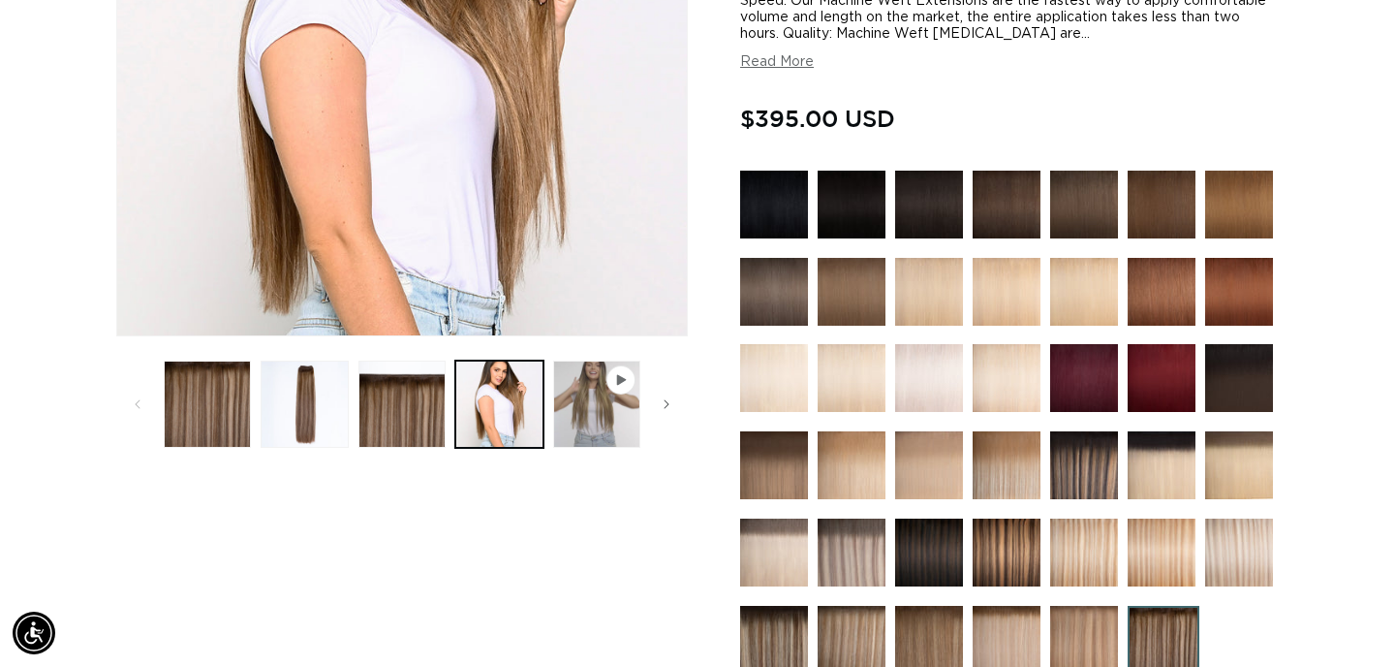
scroll to position [442, 0]
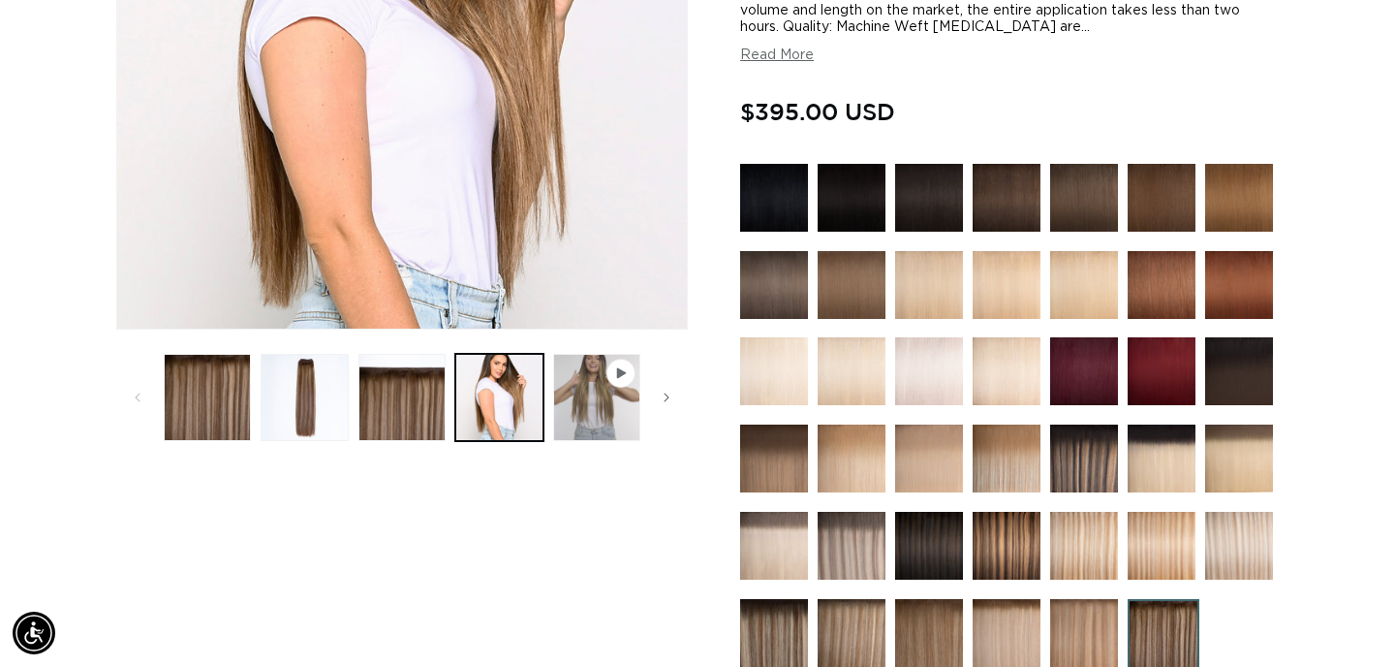
click at [932, 544] on img at bounding box center [929, 546] width 68 height 68
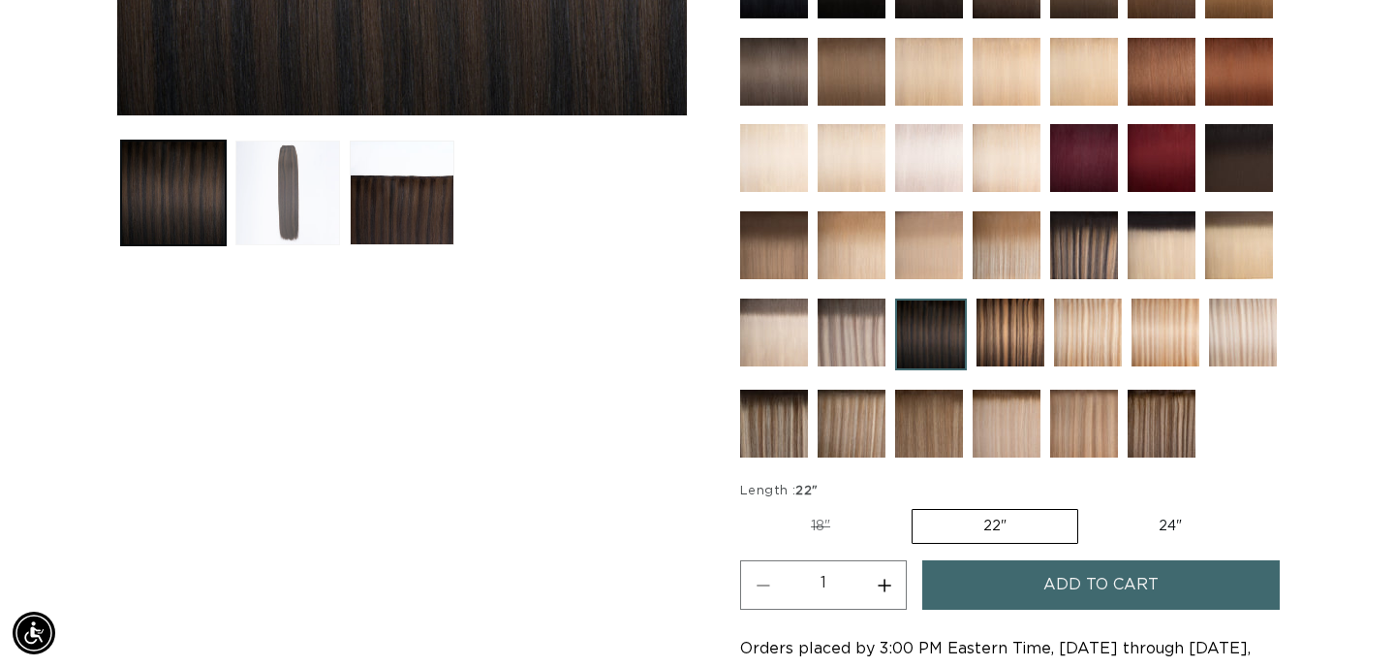
click at [311, 212] on button "Load image 2 in gallery view" at bounding box center [287, 192] width 105 height 105
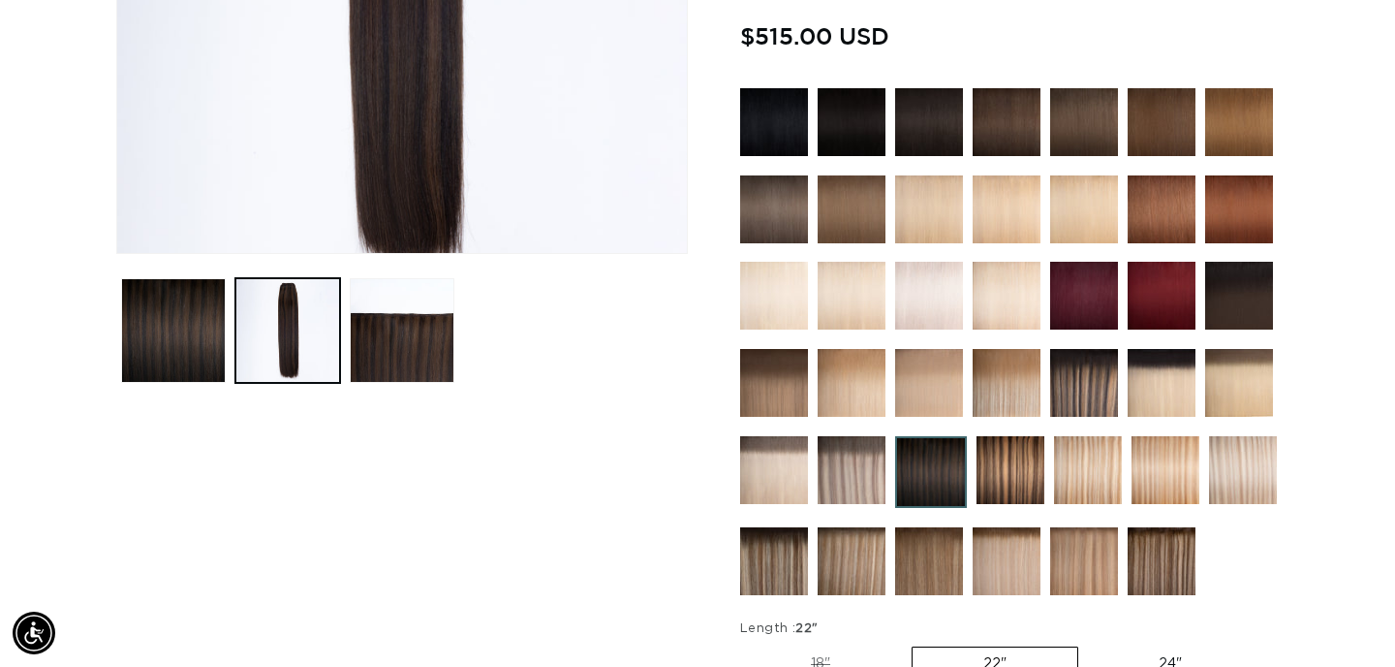
click at [999, 472] on img at bounding box center [1011, 470] width 68 height 68
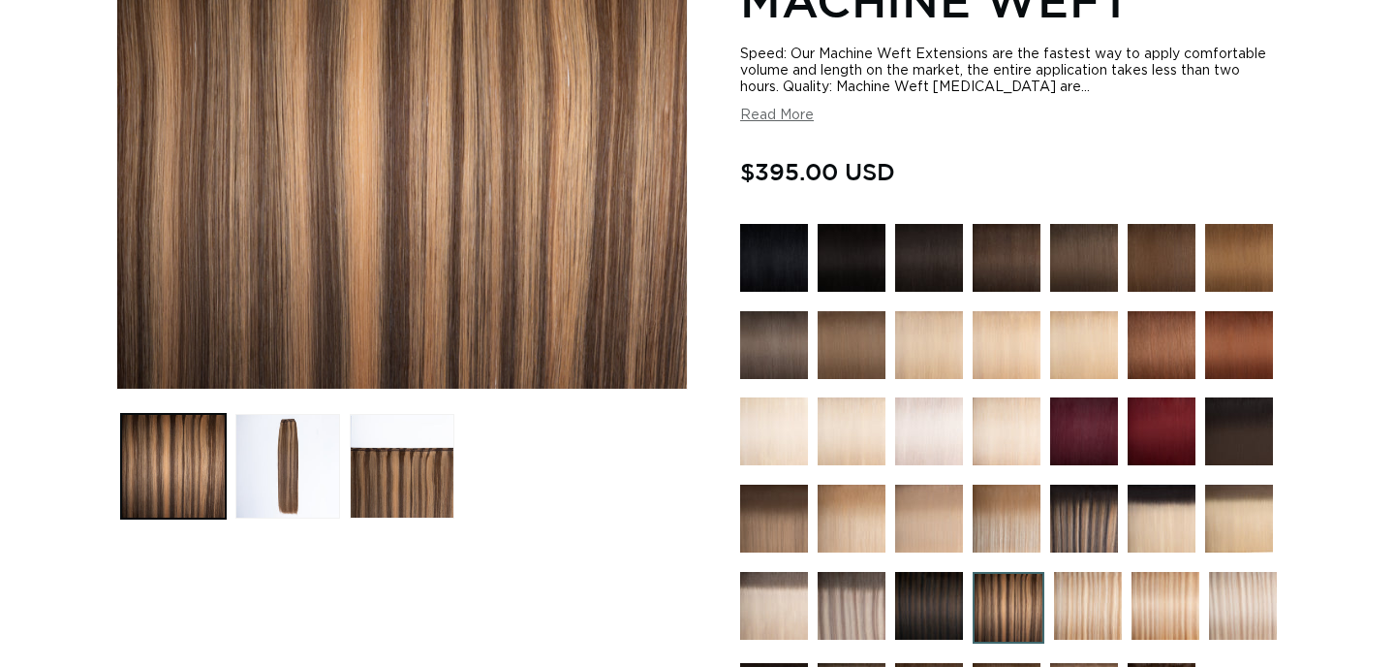
scroll to position [439, 0]
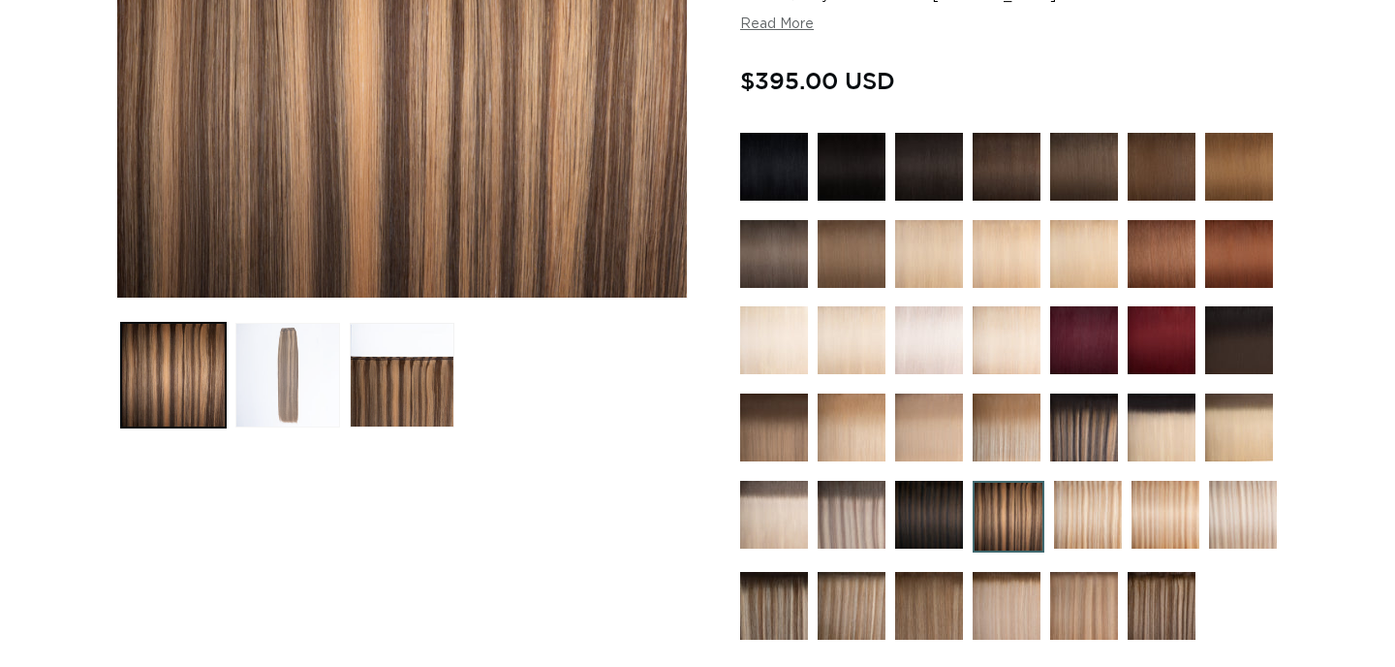
click at [304, 377] on button "Load image 2 in gallery view" at bounding box center [287, 375] width 105 height 105
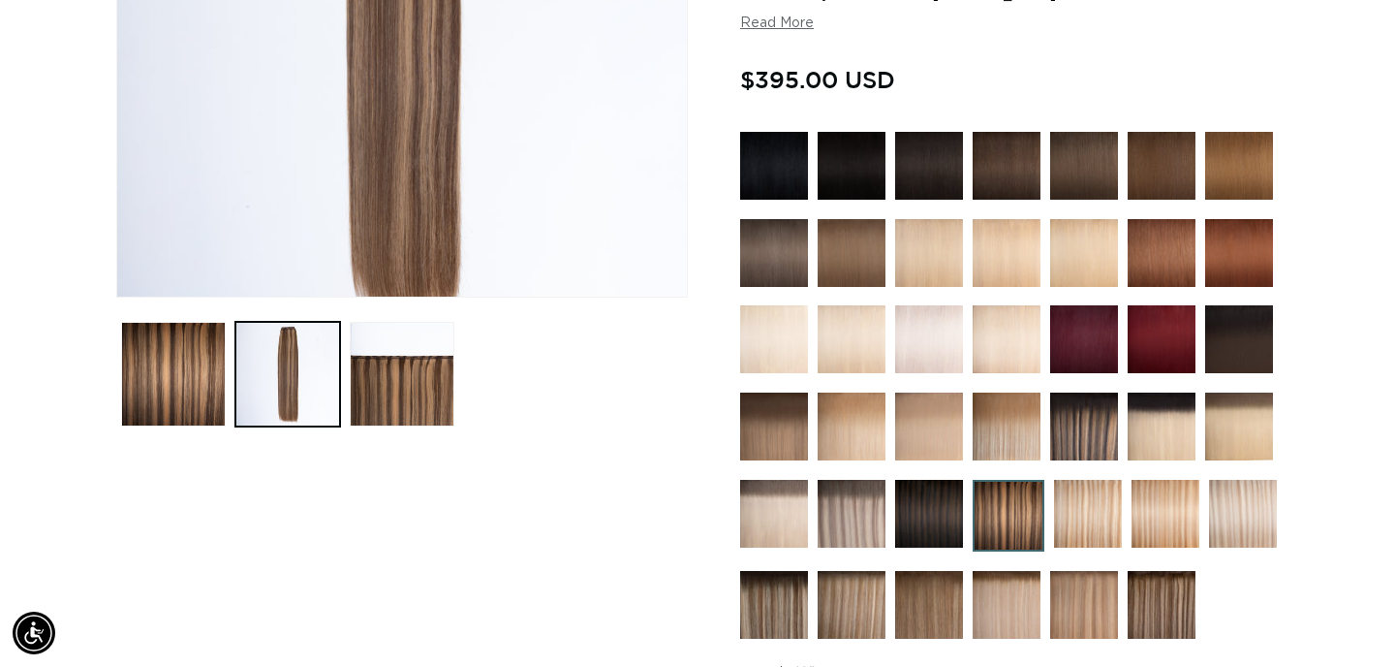
scroll to position [0, 2515]
click at [1161, 600] on img at bounding box center [1162, 605] width 68 height 68
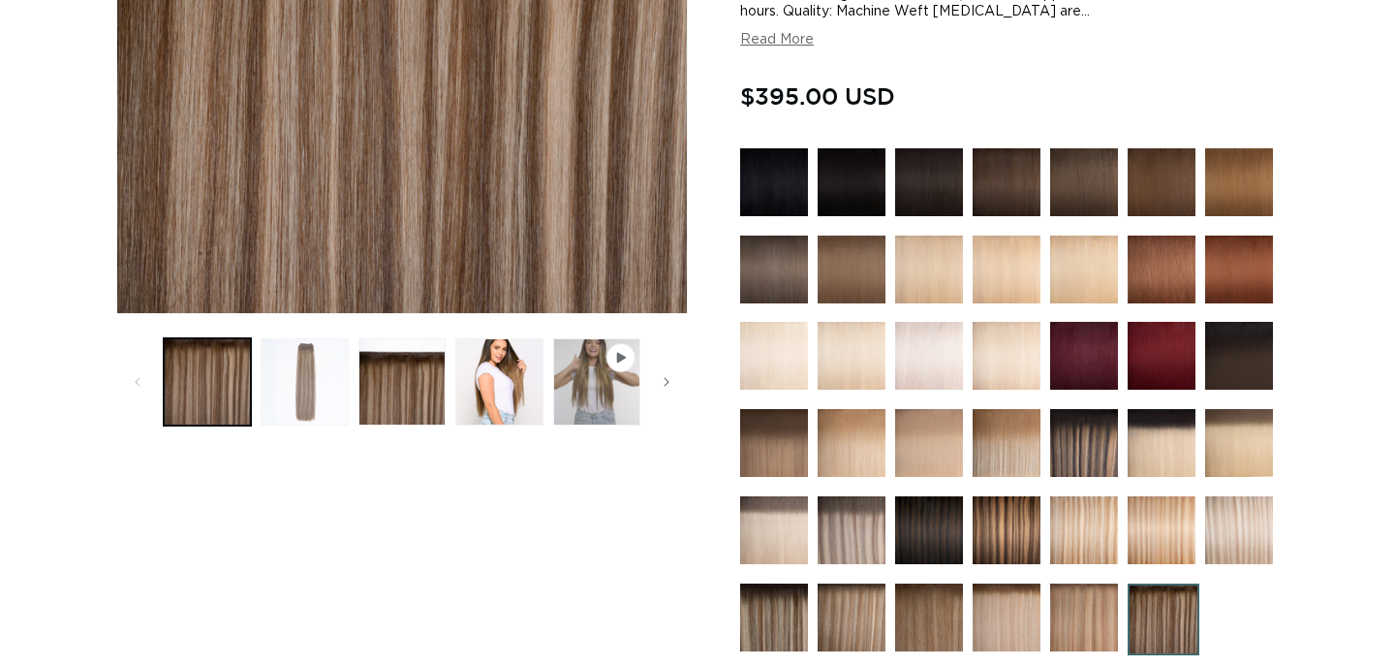
click at [310, 383] on button "Load image 2 in gallery view" at bounding box center [304, 381] width 87 height 87
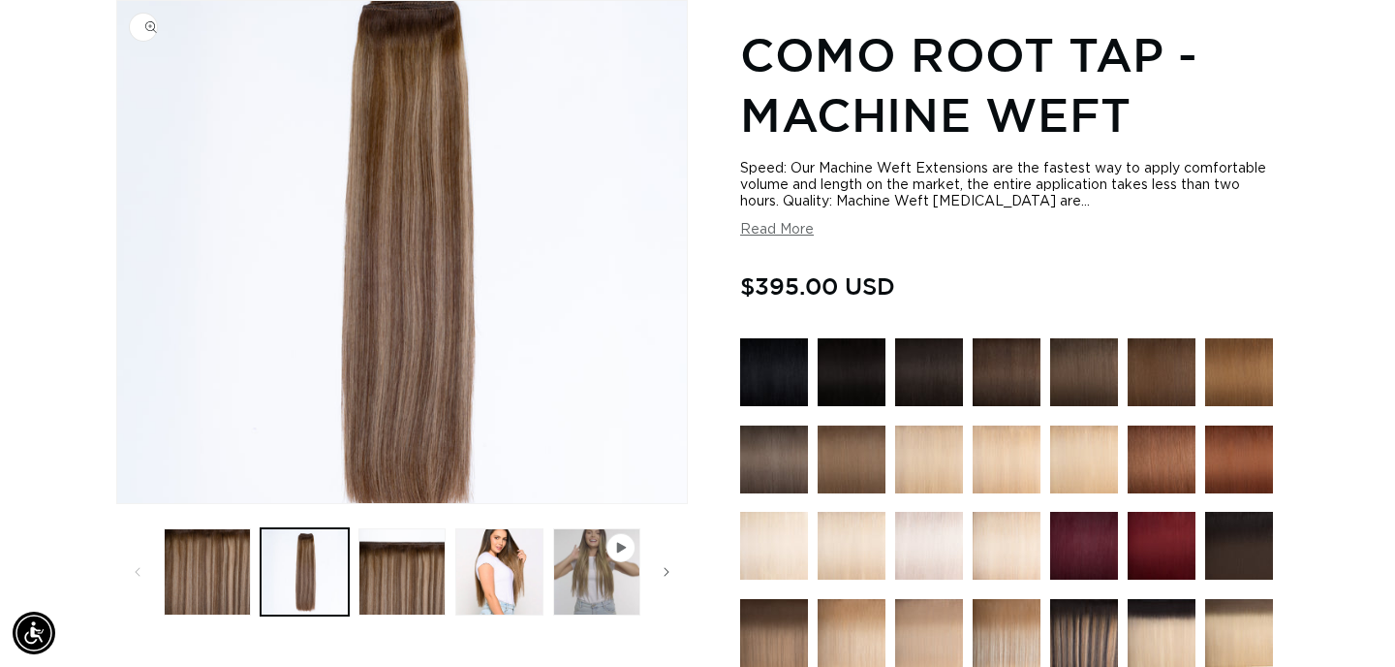
scroll to position [267, 0]
click at [487, 575] on button "Load image 4 in gallery view" at bounding box center [498, 571] width 87 height 87
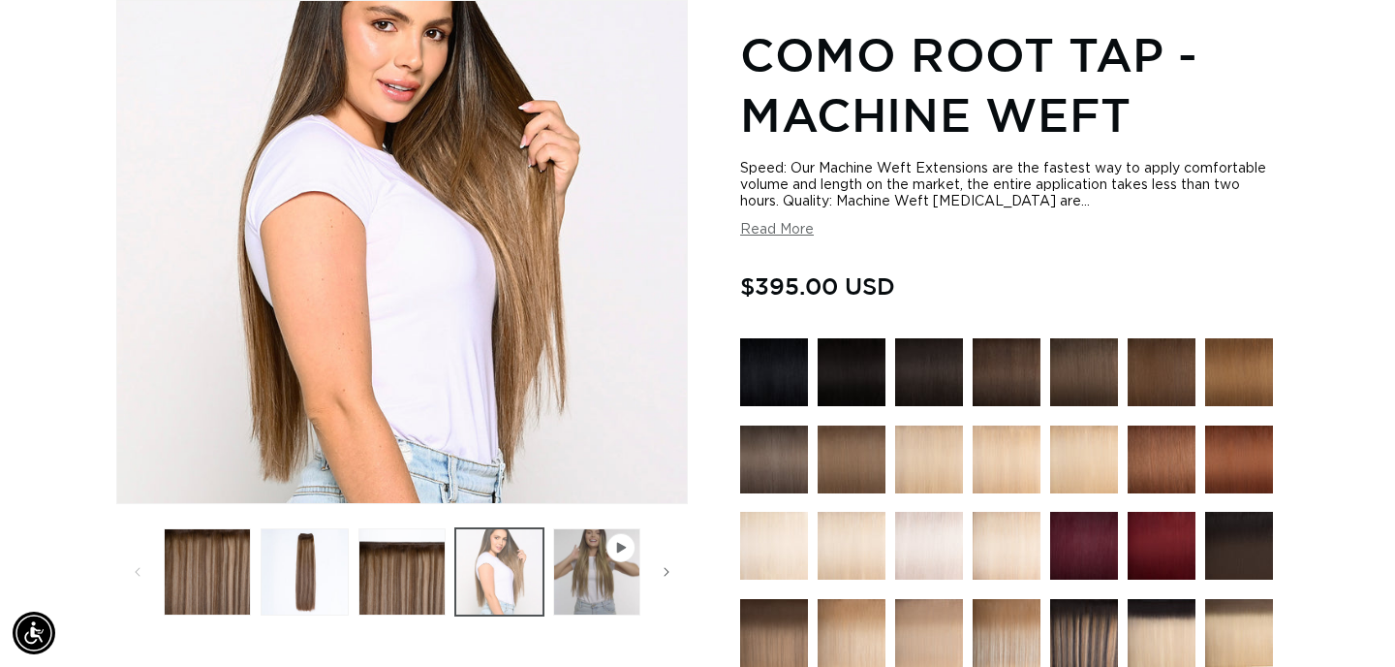
scroll to position [0, 1258]
click at [642, 599] on ul "Gallery Viewer" at bounding box center [402, 571] width 486 height 97
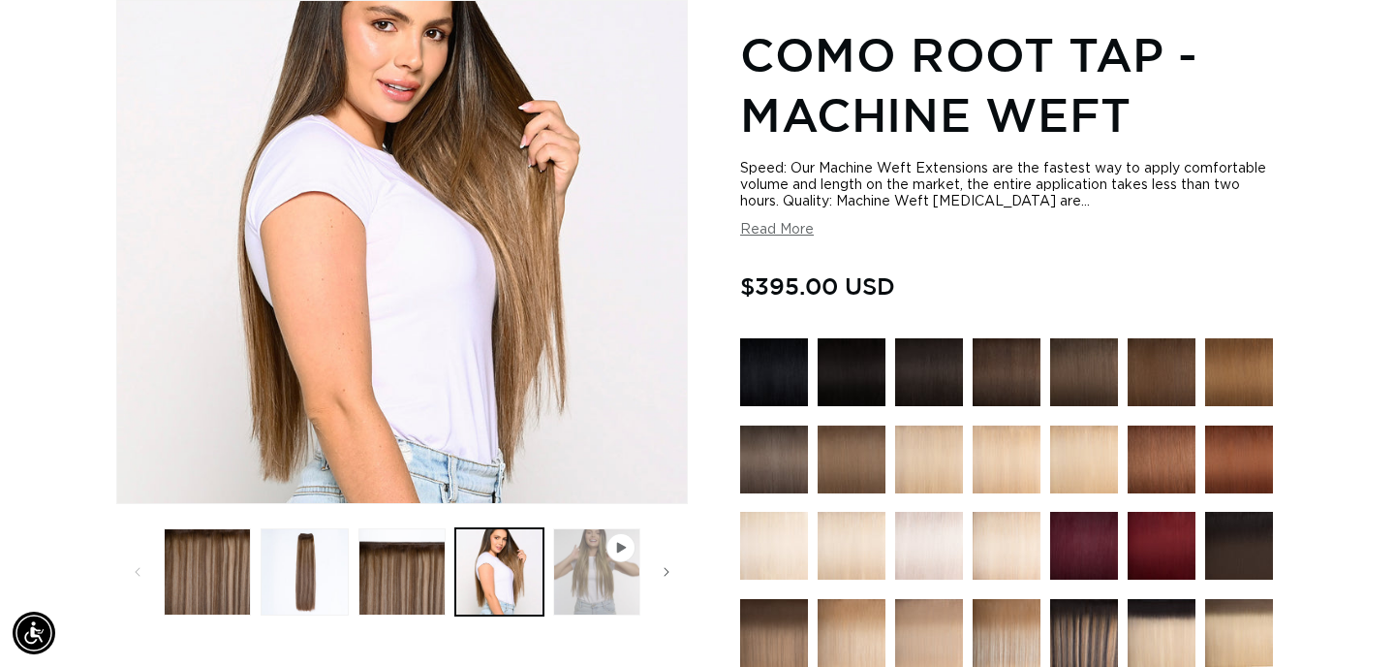
click at [613, 589] on button "Play video 1 in gallery view" at bounding box center [596, 571] width 87 height 87
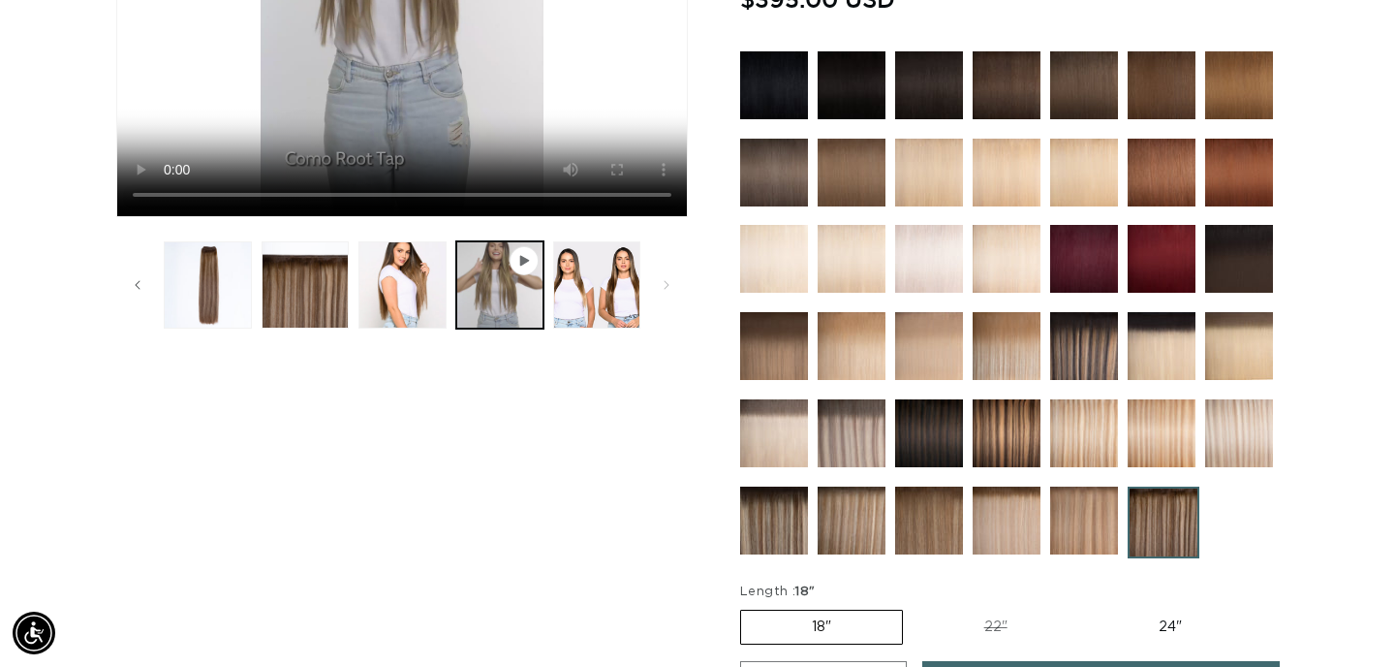
scroll to position [553, 0]
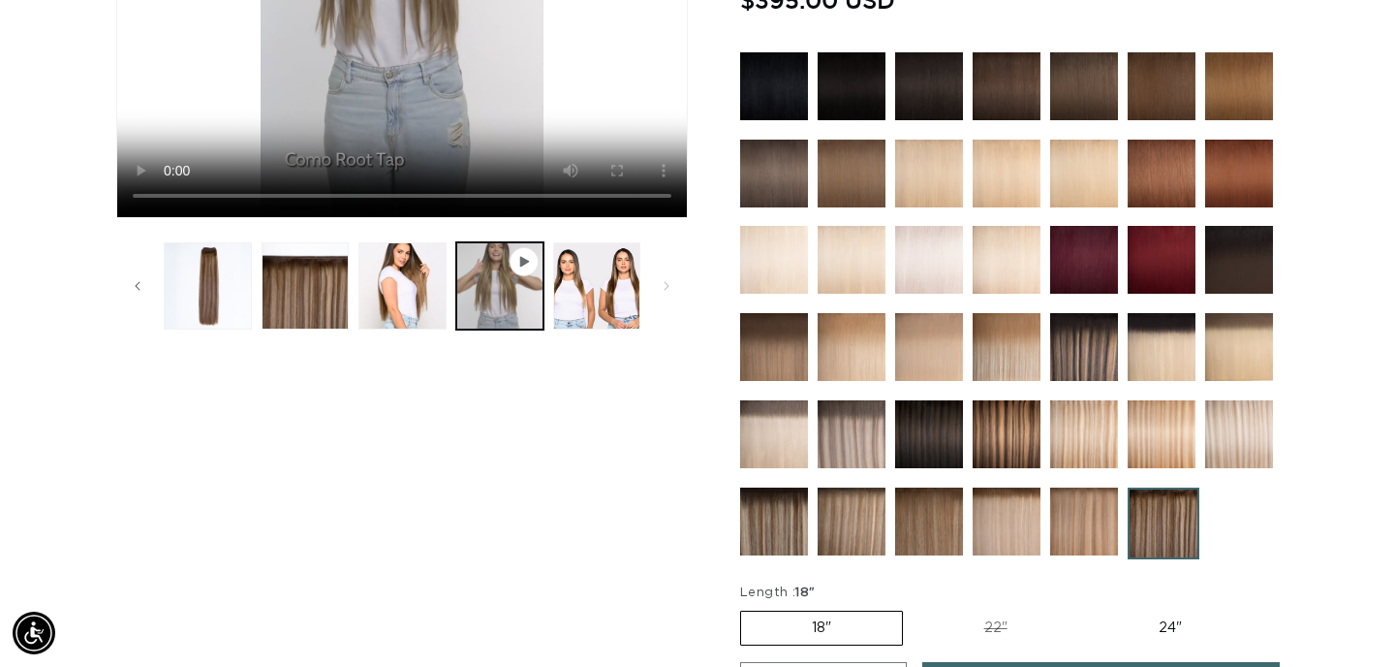
click at [755, 335] on img at bounding box center [774, 347] width 68 height 68
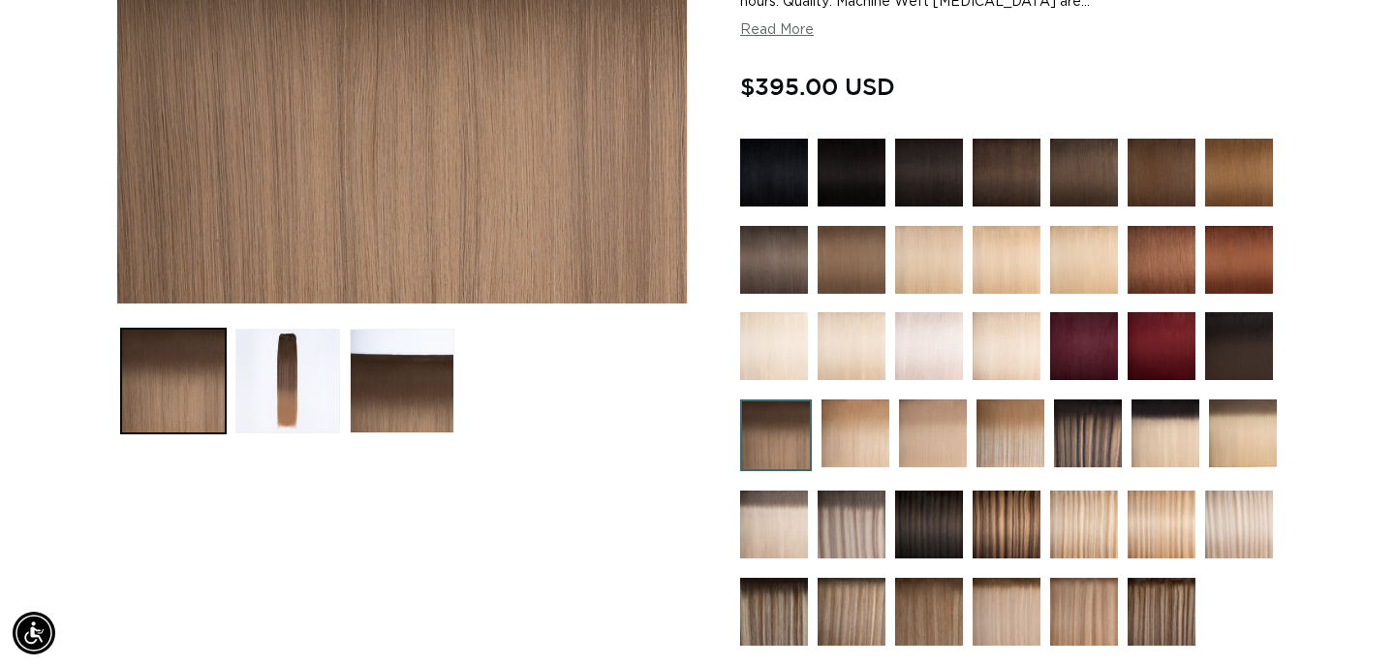
scroll to position [0, 1258]
click at [1013, 522] on img at bounding box center [1007, 524] width 68 height 68
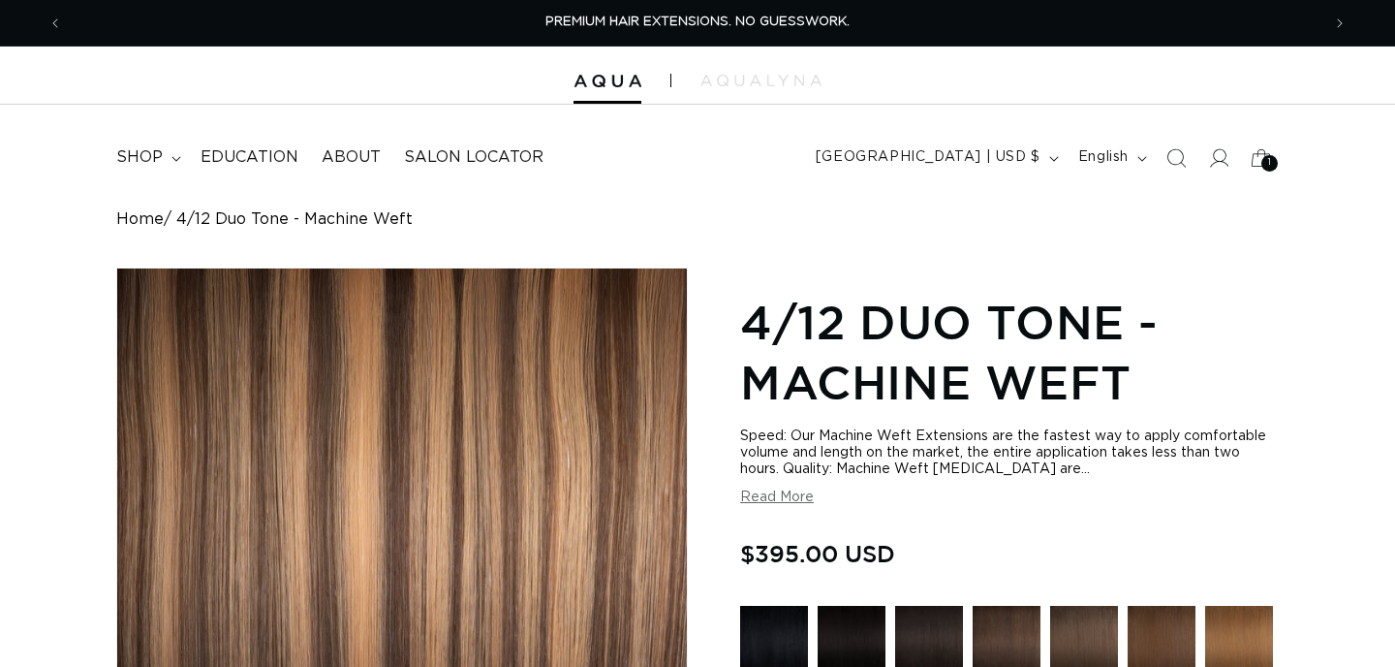
scroll to position [345, 0]
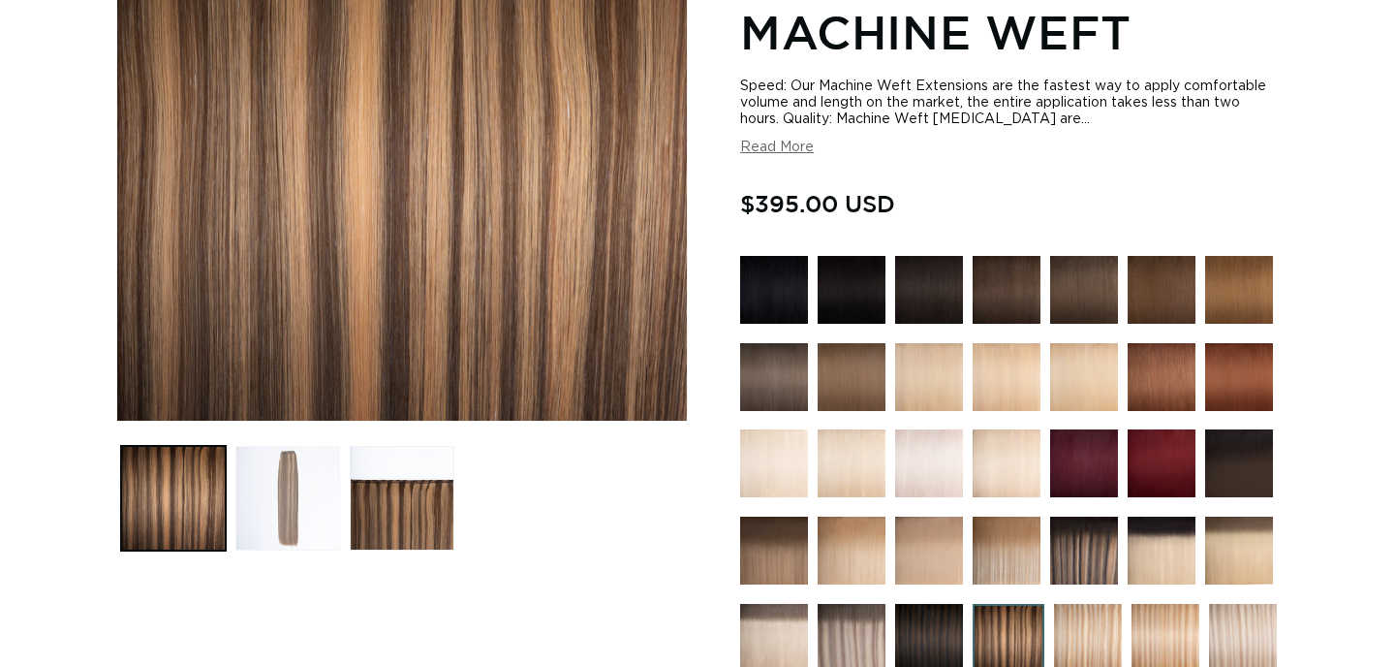
click at [281, 483] on button "Load image 2 in gallery view" at bounding box center [287, 498] width 105 height 105
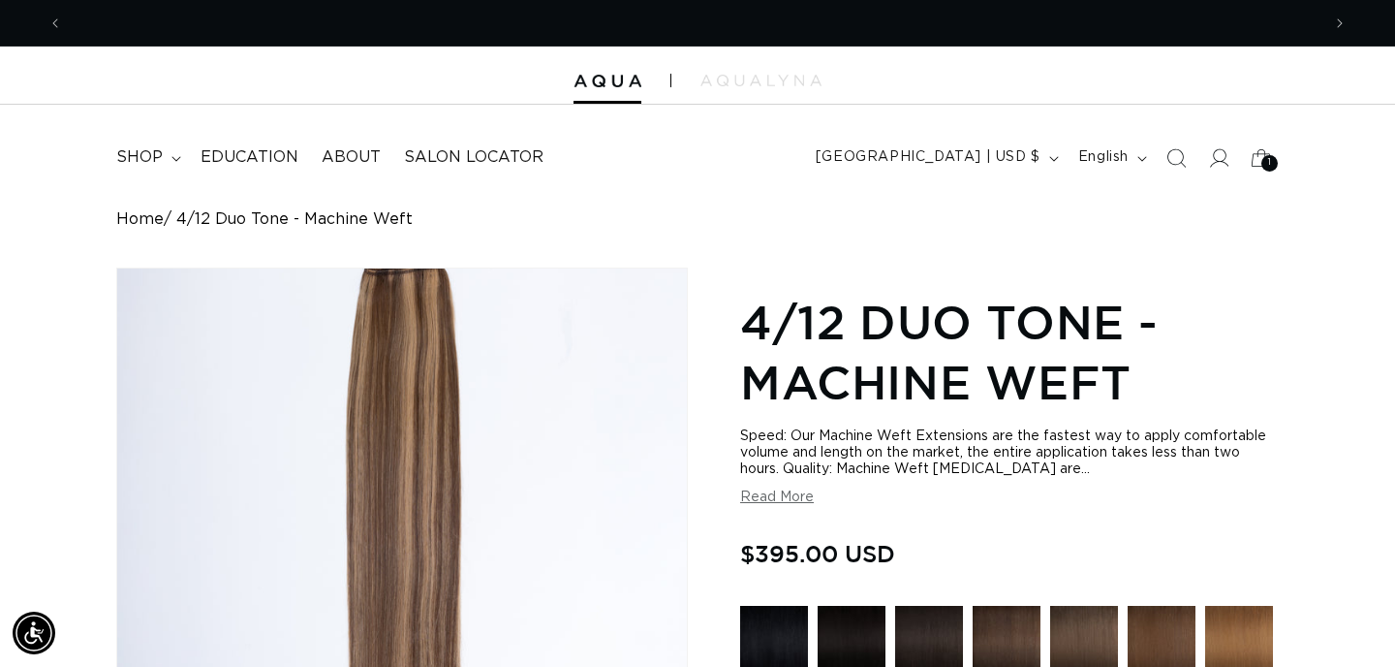
scroll to position [0, 1258]
